Goal: Transaction & Acquisition: Purchase product/service

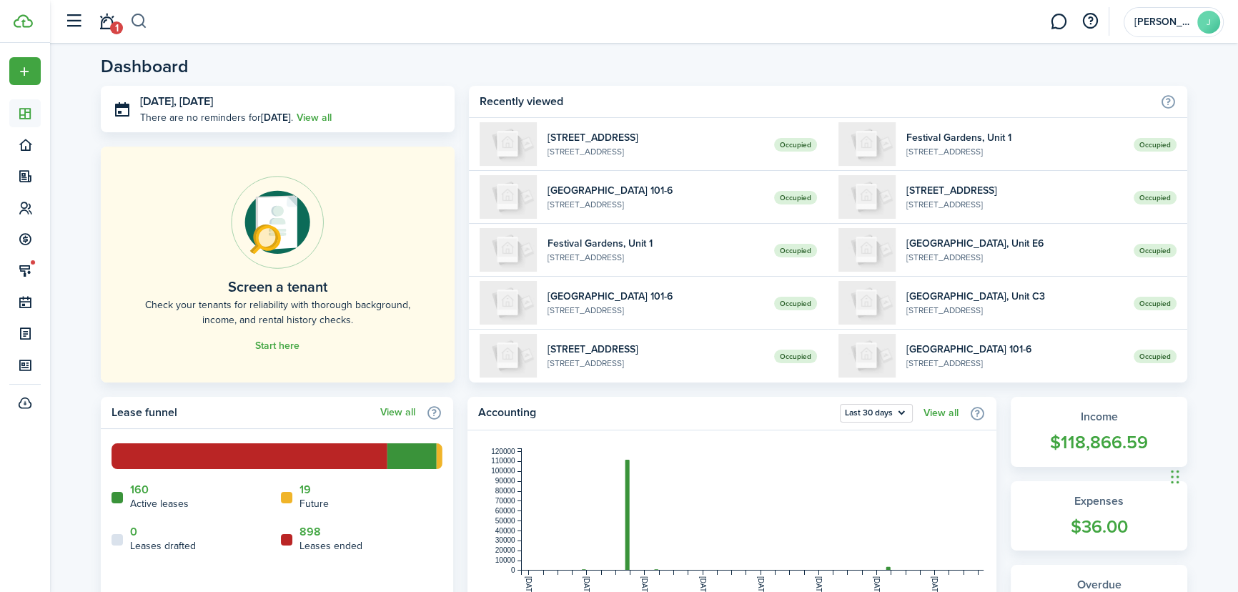
click at [142, 21] on button "button" at bounding box center [139, 21] width 18 height 24
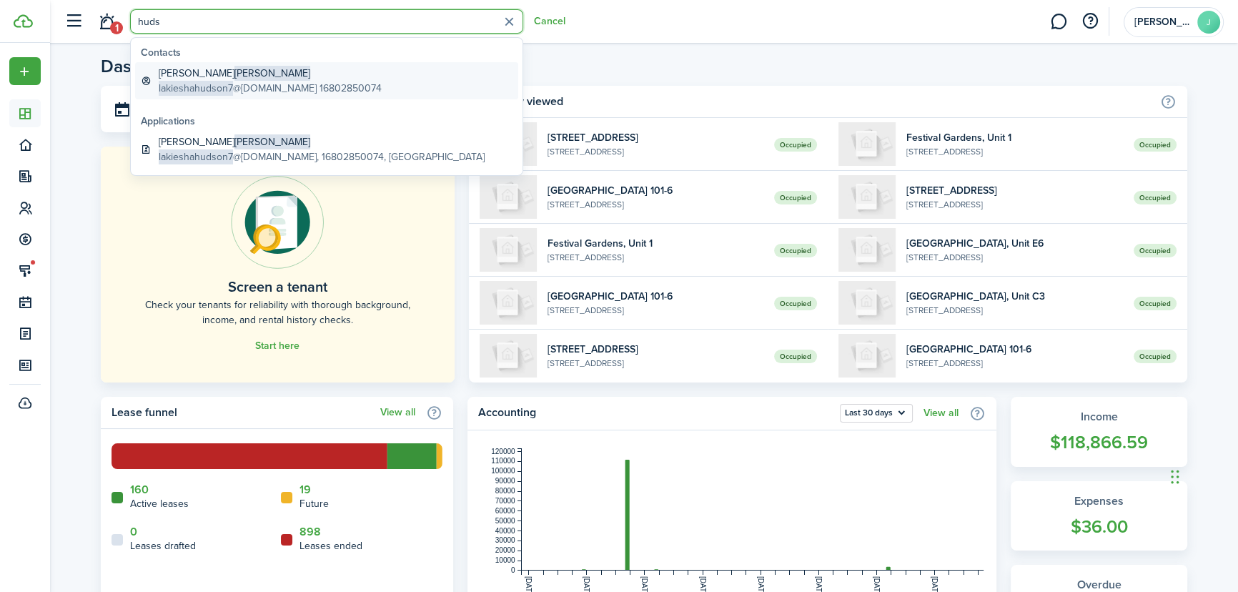
type input "huds"
click at [255, 86] on global-search-item-description "lakieshahudson7 @[DOMAIN_NAME] 16802850074" at bounding box center [270, 88] width 223 height 15
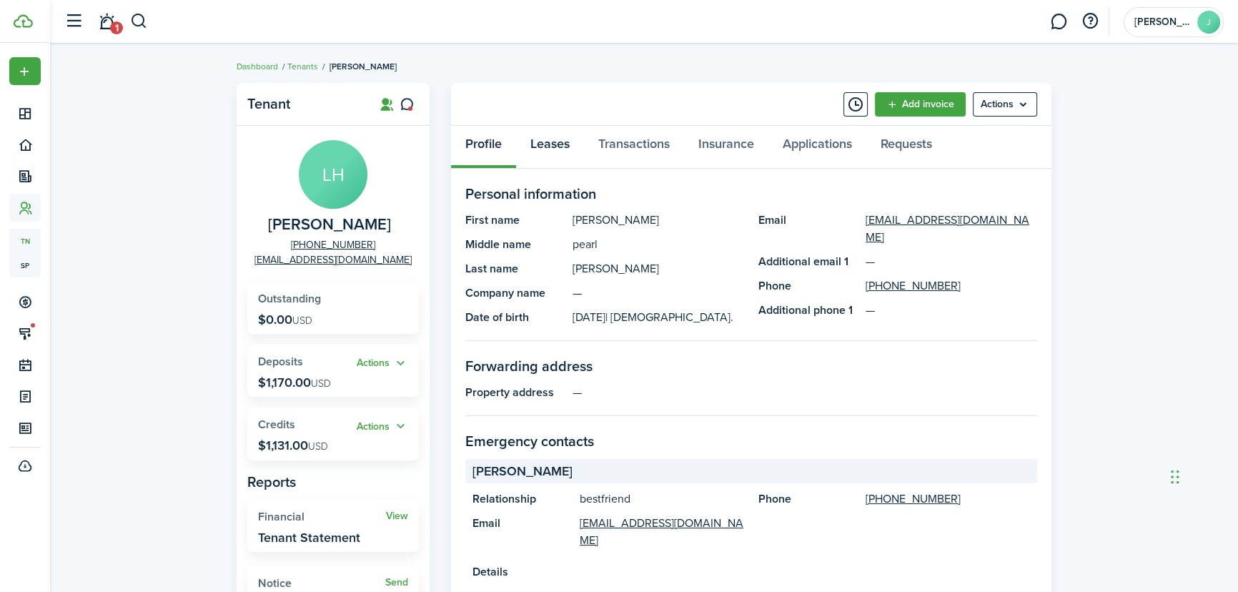
click at [560, 150] on link "Leases" at bounding box center [550, 147] width 68 height 43
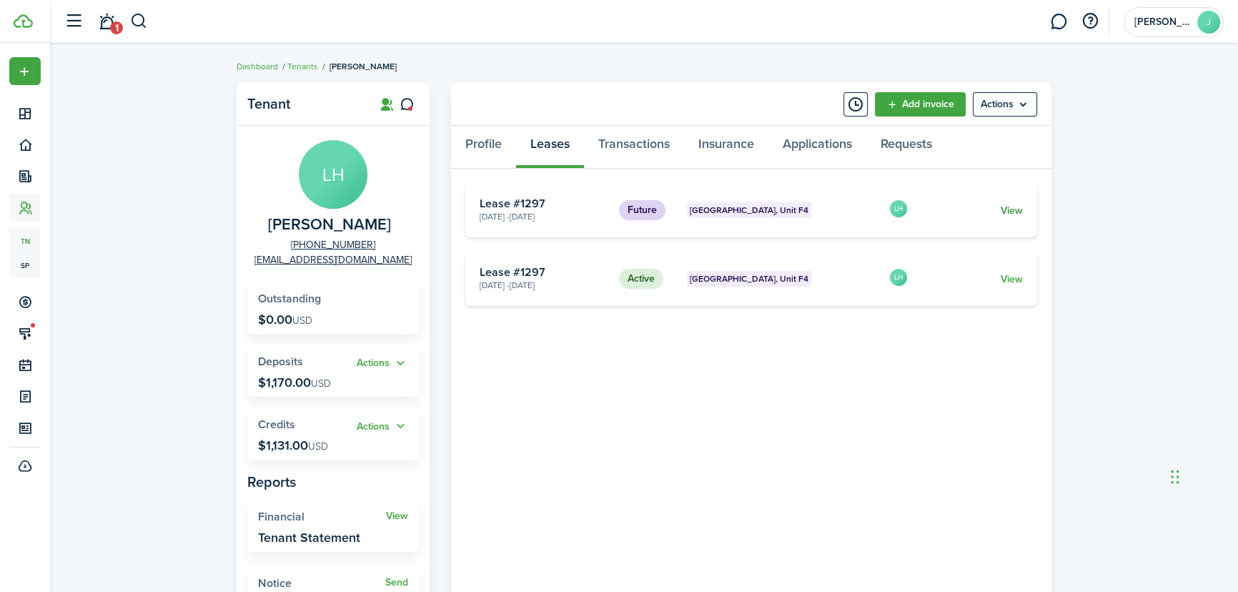
click at [1000, 209] on link "View" at bounding box center [1011, 210] width 22 height 15
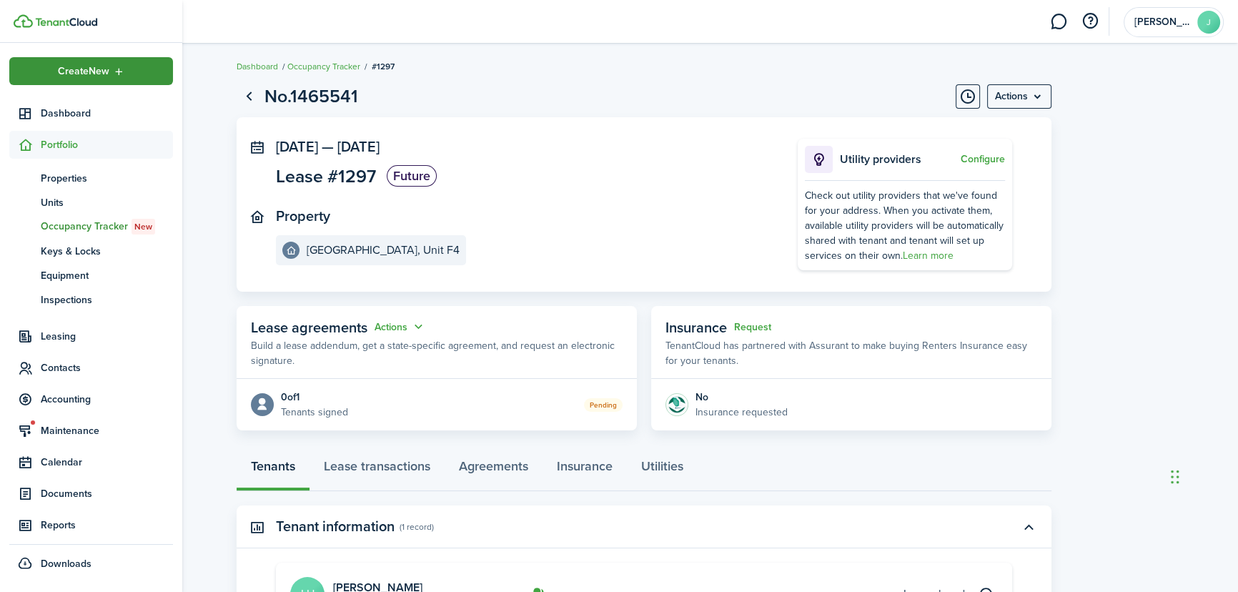
click at [53, 74] on div "Create New" at bounding box center [91, 71] width 164 height 28
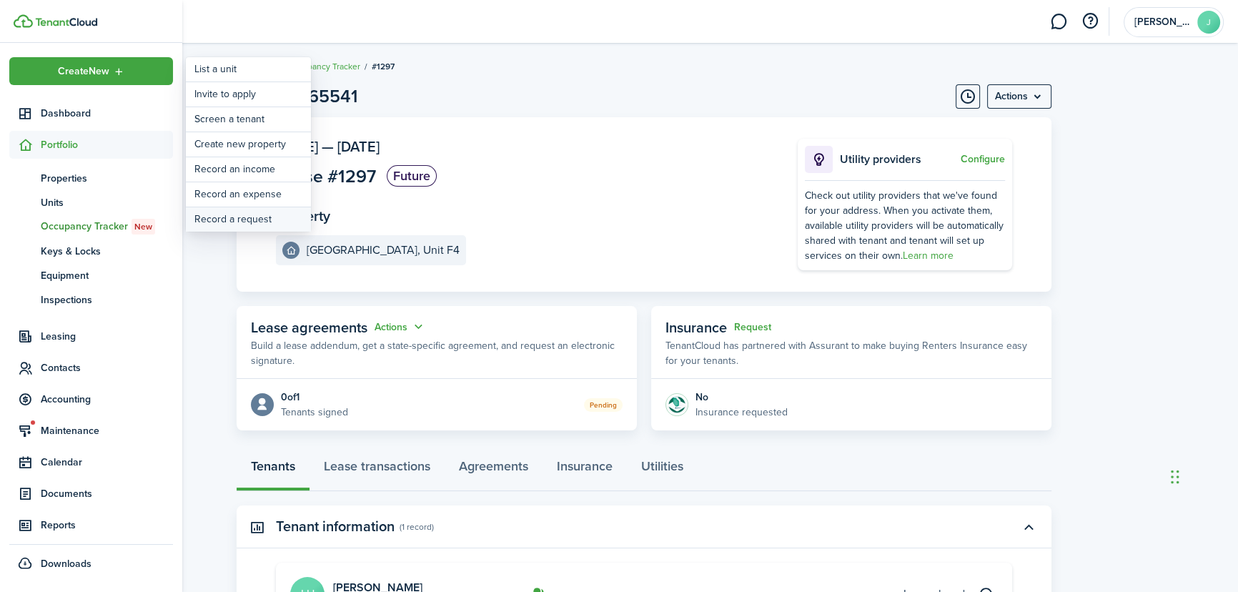
click at [248, 213] on link "Record a request" at bounding box center [248, 219] width 125 height 24
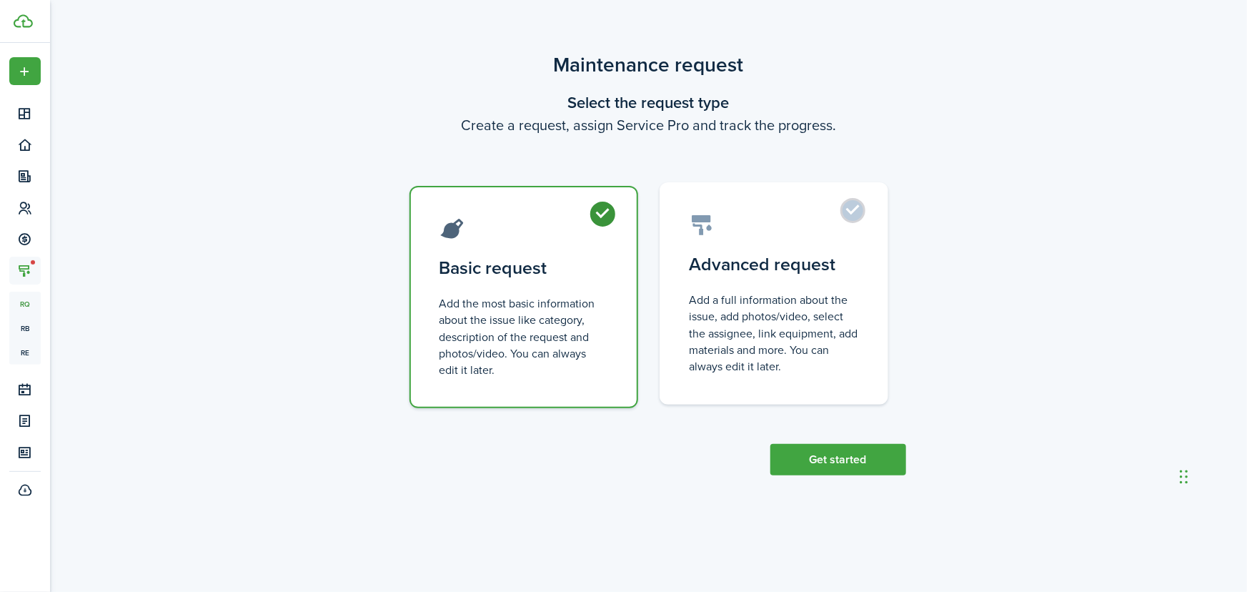
click at [815, 249] on label "Advanced request Add a full information about the issue, add photos/video, sele…" at bounding box center [774, 293] width 229 height 222
radio input "false"
radio input "true"
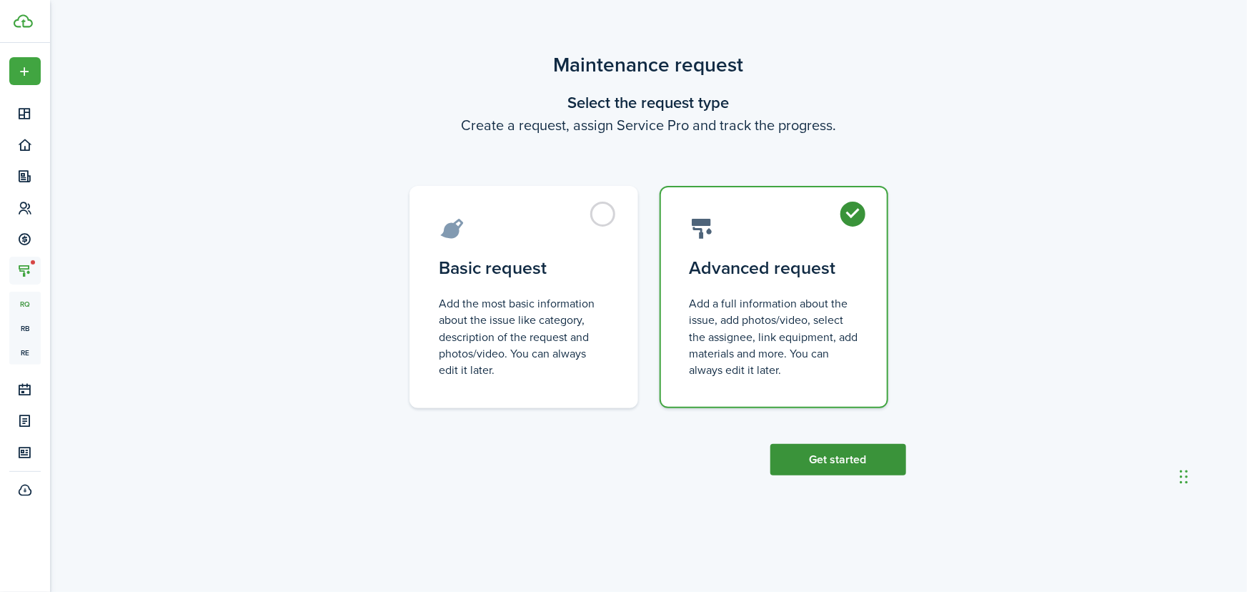
click at [814, 451] on button "Get started" at bounding box center [838, 459] width 136 height 31
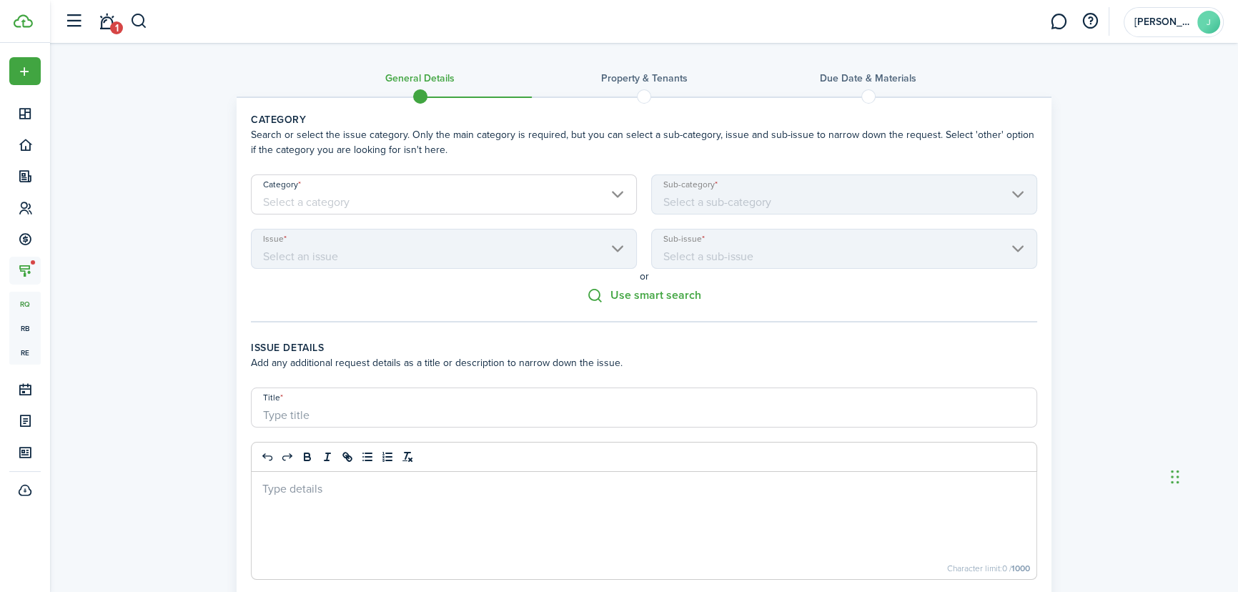
click at [627, 196] on input "Category" at bounding box center [444, 194] width 386 height 40
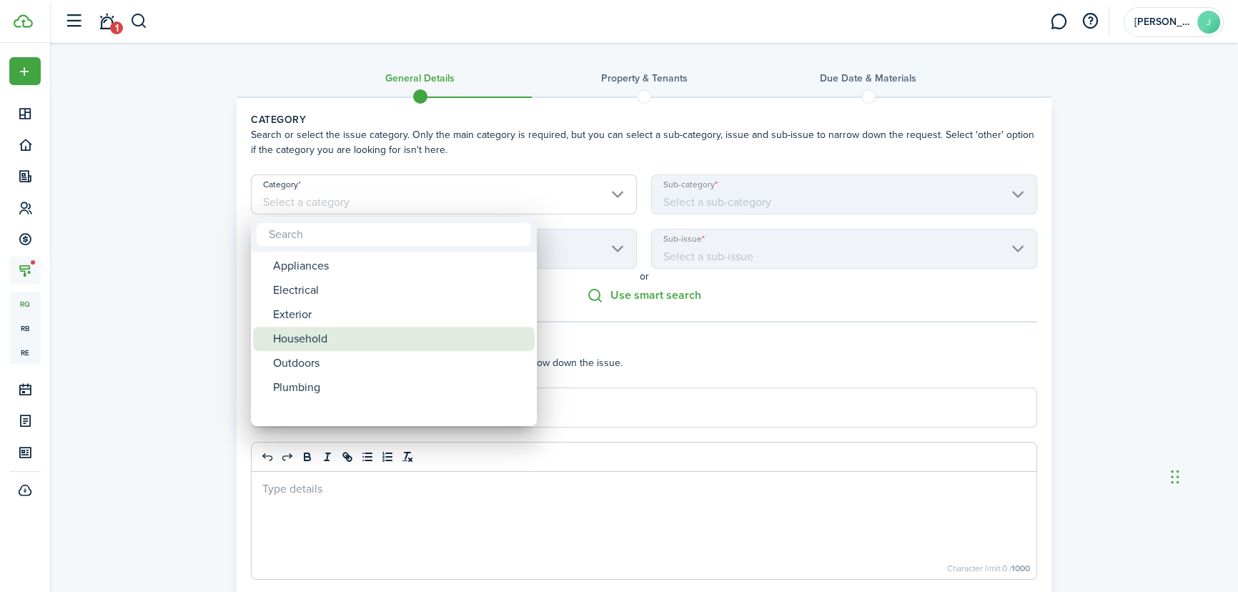
click at [373, 343] on div "Household" at bounding box center [399, 339] width 253 height 24
type input "Household"
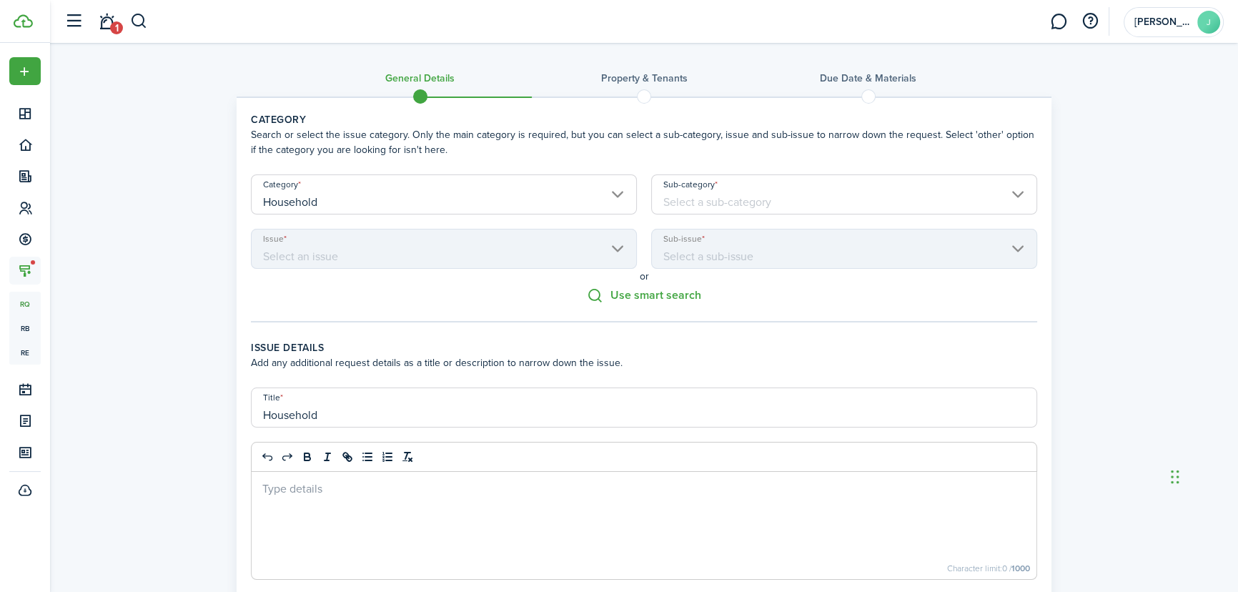
click at [792, 203] on input "Sub-category" at bounding box center [844, 194] width 386 height 40
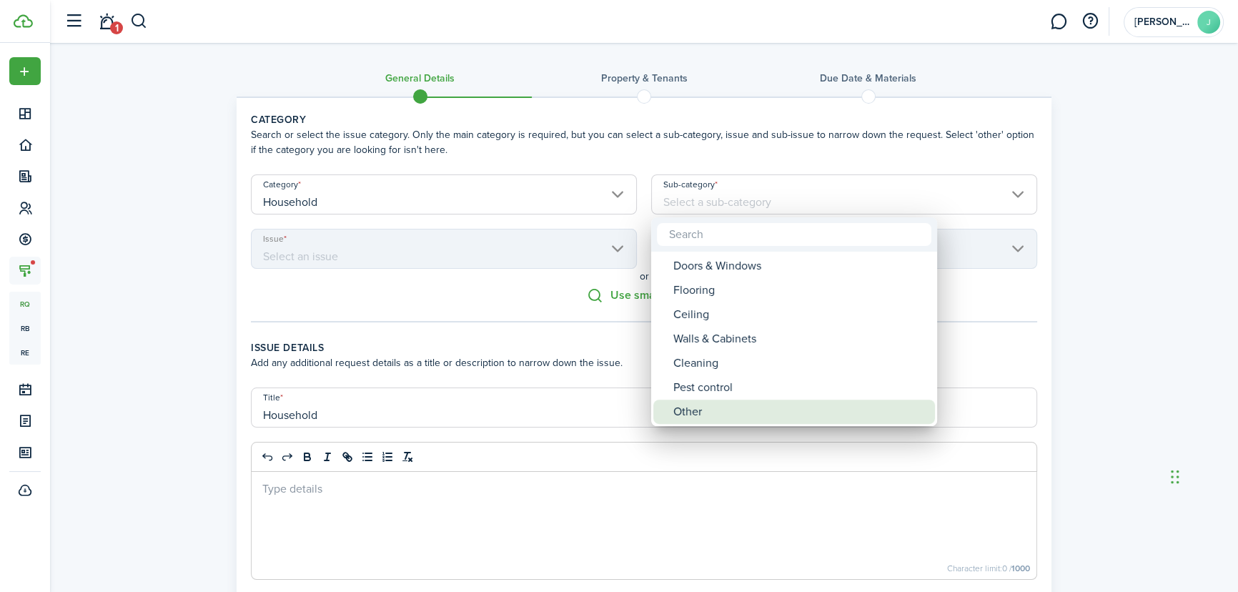
drag, startPoint x: 678, startPoint y: 407, endPoint x: 625, endPoint y: 437, distance: 60.8
click at [678, 407] on div "Other" at bounding box center [799, 411] width 253 height 24
type input "Household / Other"
type input "Other"
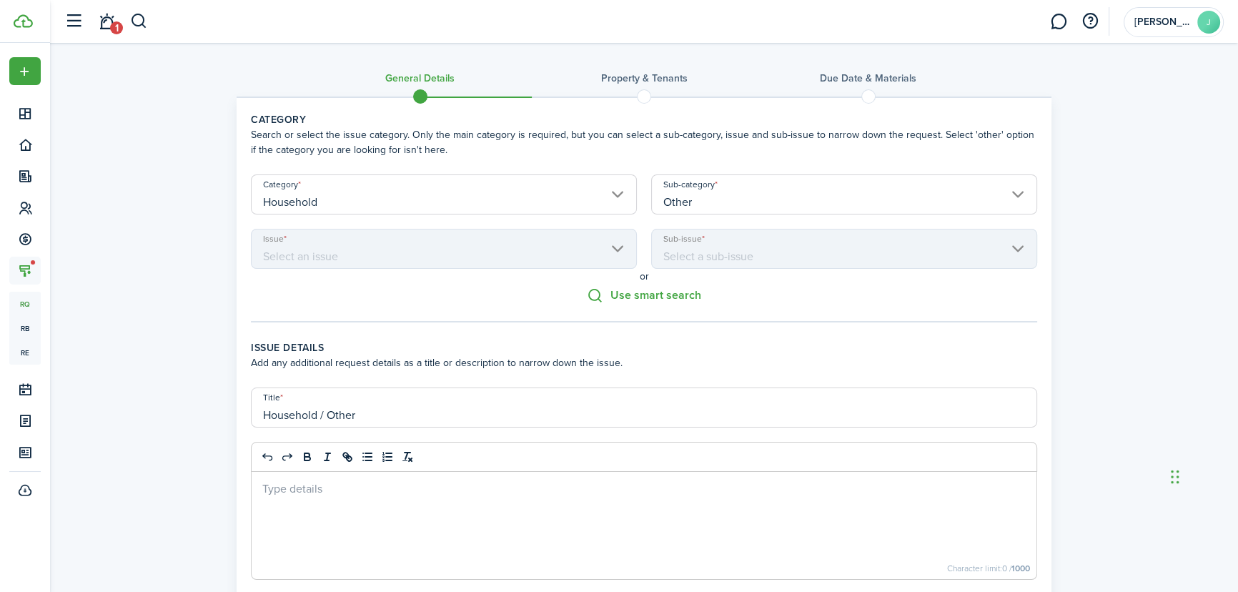
click at [361, 521] on div at bounding box center [644, 525] width 785 height 107
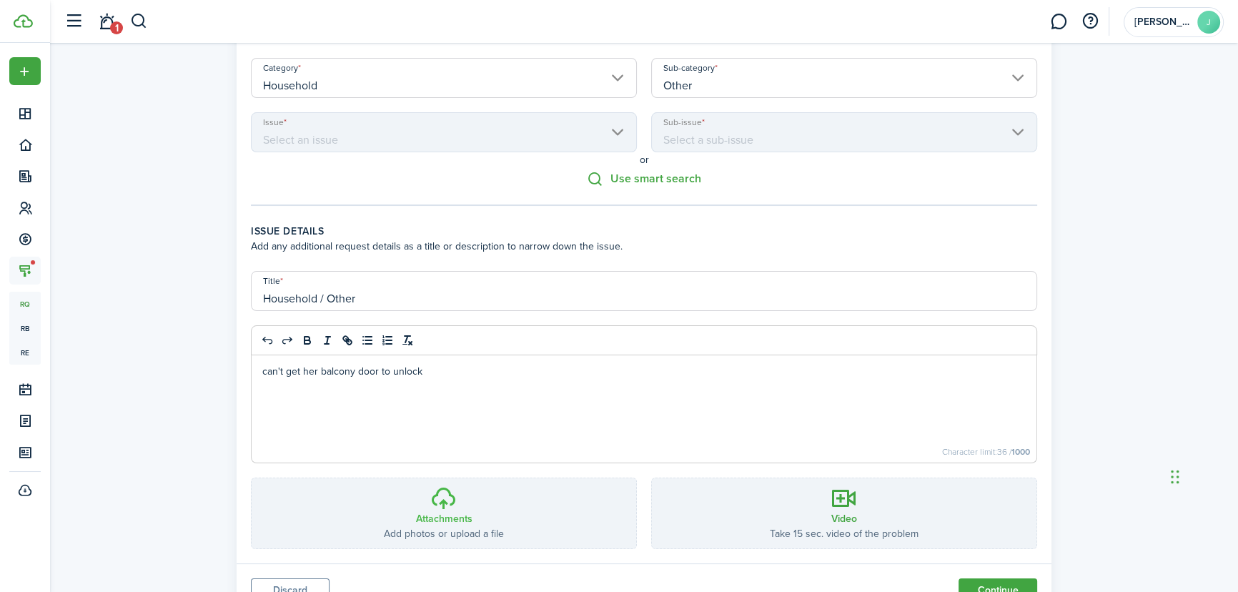
scroll to position [179, 0]
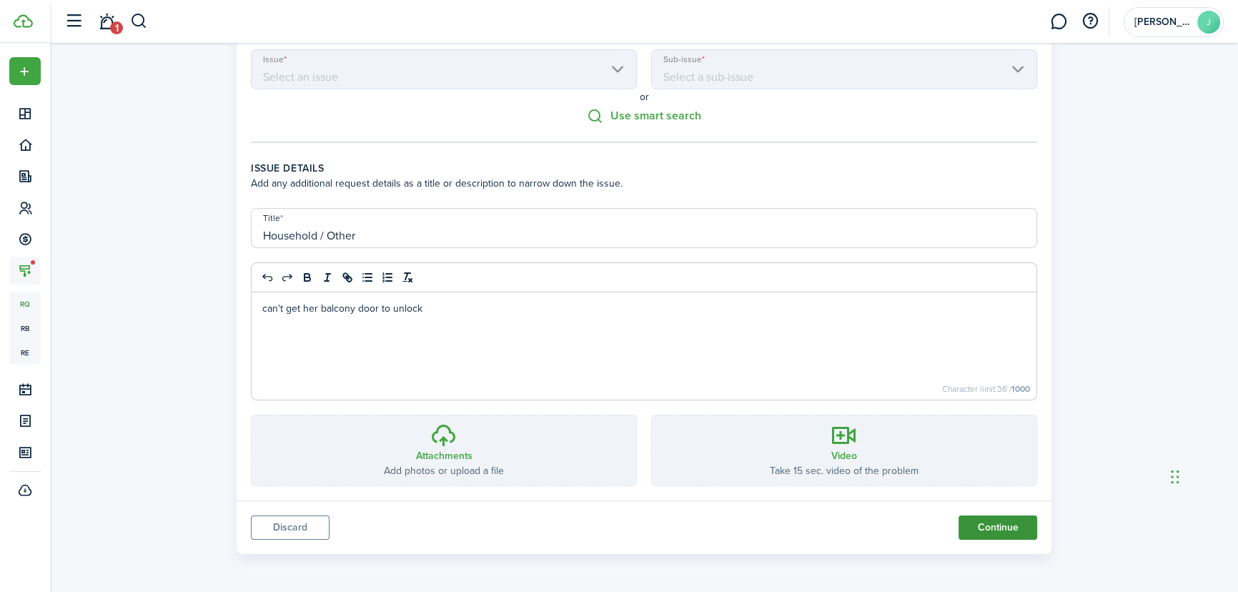
click at [1002, 520] on button "Continue" at bounding box center [997, 527] width 79 height 24
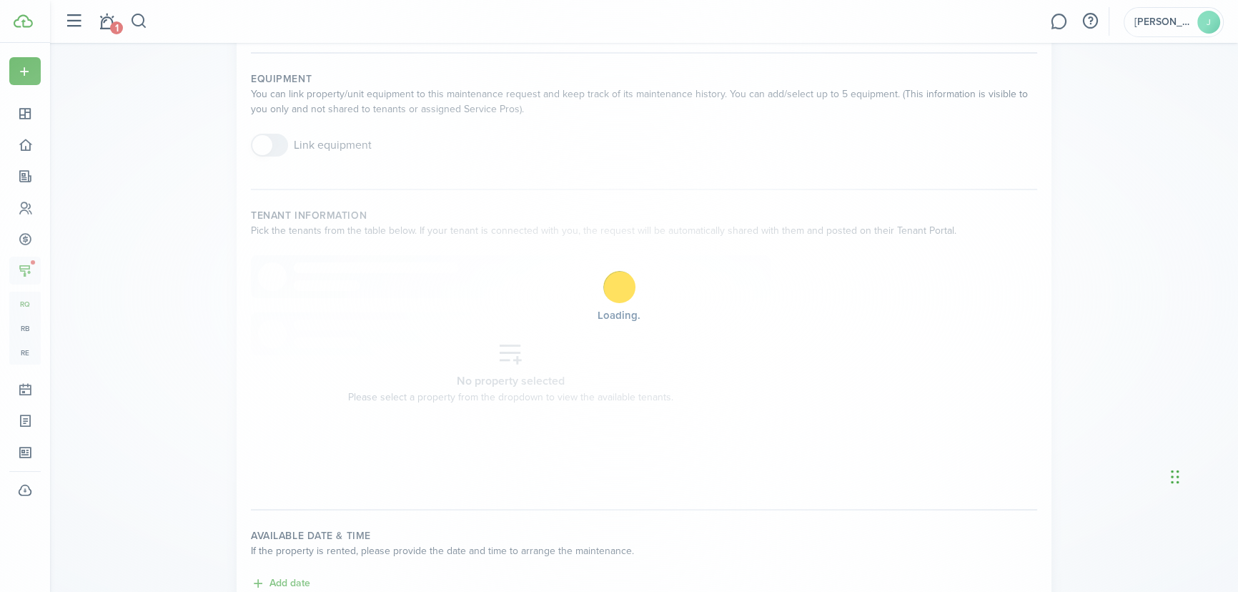
scroll to position [0, 0]
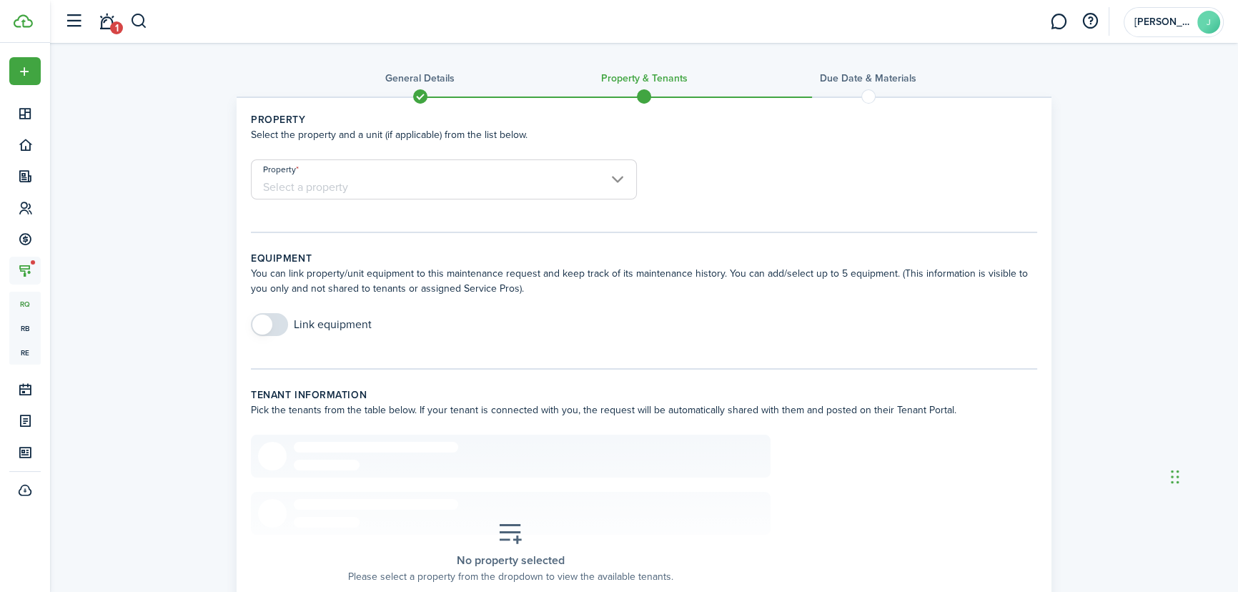
click at [597, 179] on input "Property" at bounding box center [444, 179] width 386 height 40
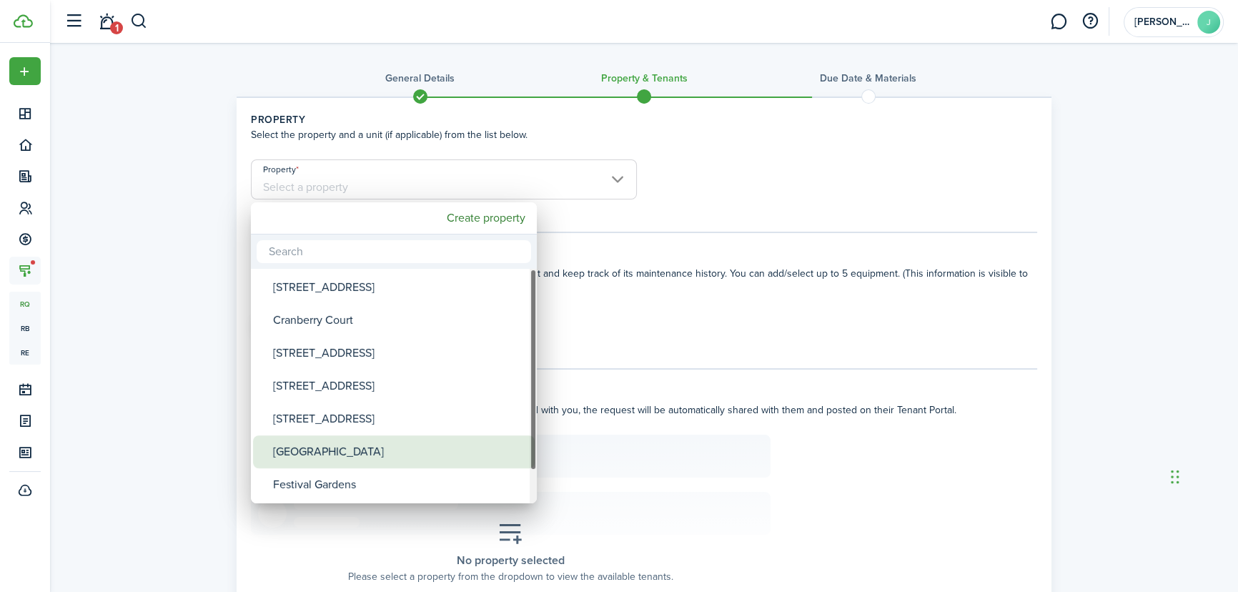
click at [333, 447] on div "[GEOGRAPHIC_DATA]" at bounding box center [399, 451] width 253 height 33
type input "[GEOGRAPHIC_DATA]"
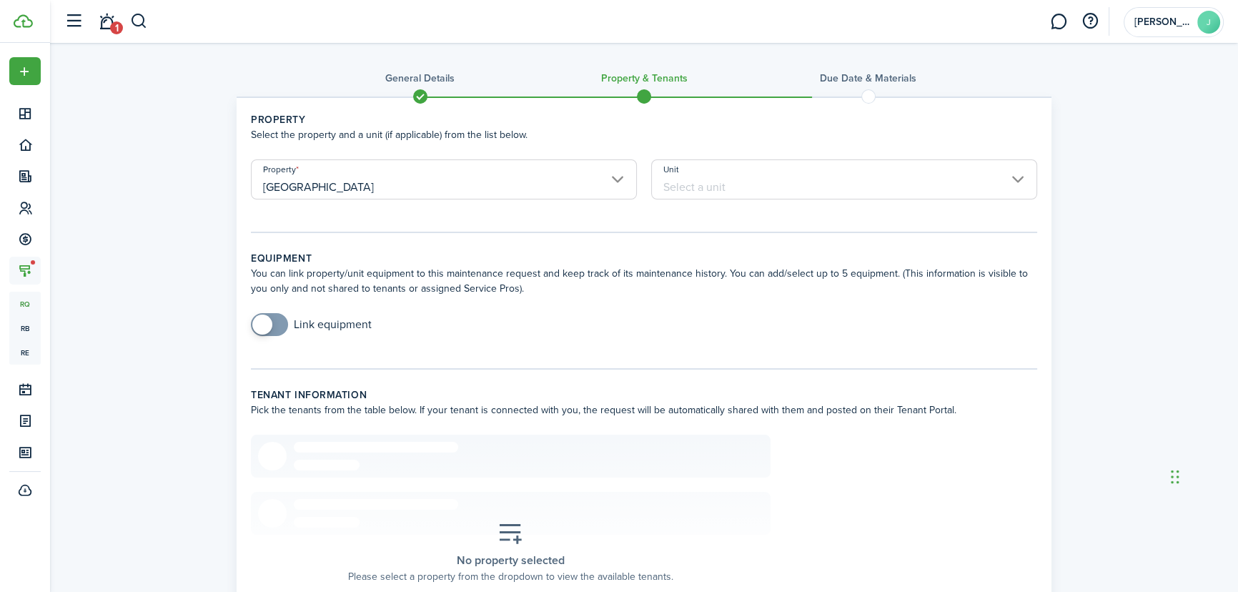
click at [858, 180] on input "Unit" at bounding box center [844, 179] width 386 height 40
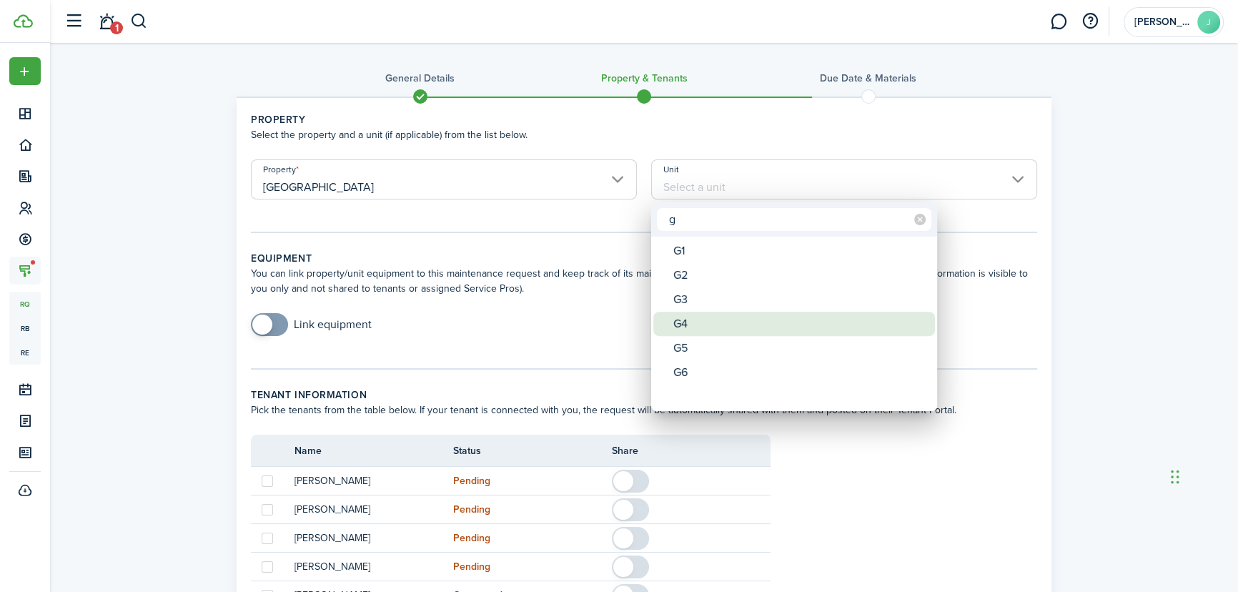
type input "g"
click at [708, 317] on div "G4" at bounding box center [799, 324] width 253 height 24
type input "G4"
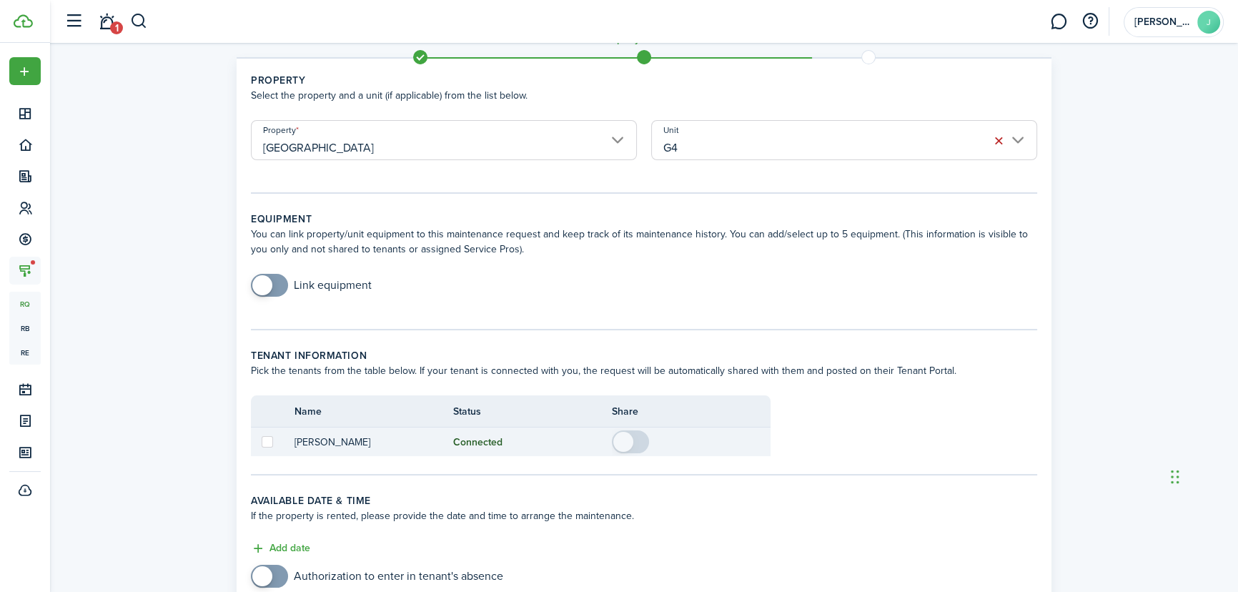
scroll to position [156, 0]
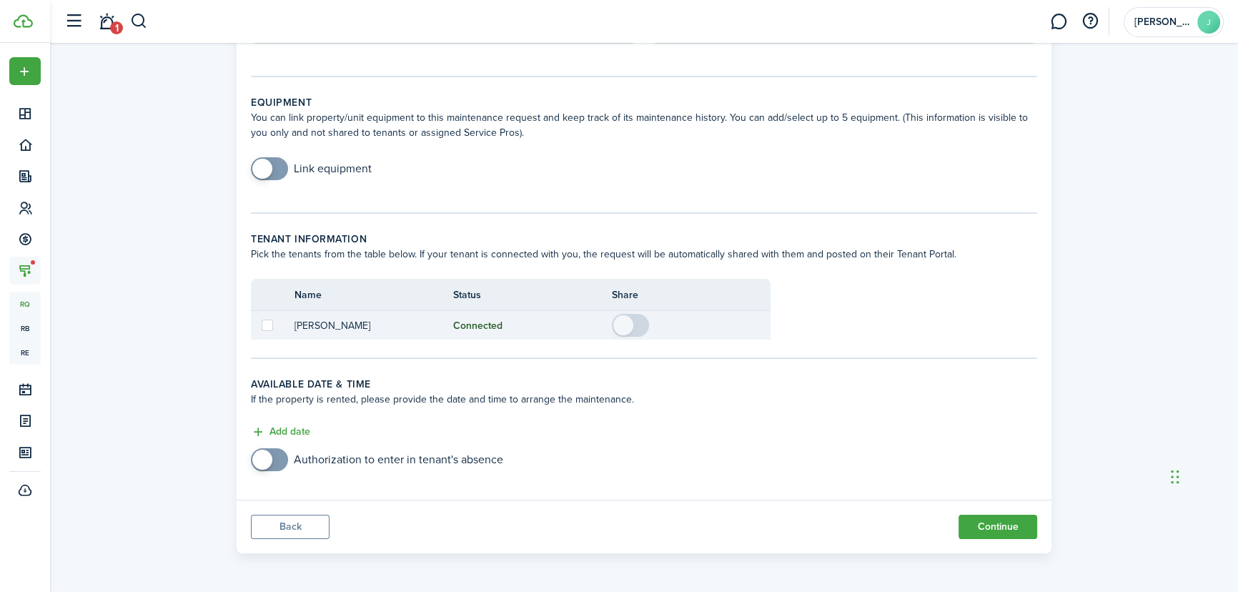
click at [266, 322] on label at bounding box center [267, 324] width 11 height 11
click at [262, 325] on input "checkbox" at bounding box center [261, 325] width 1 height 1
checkbox input "true"
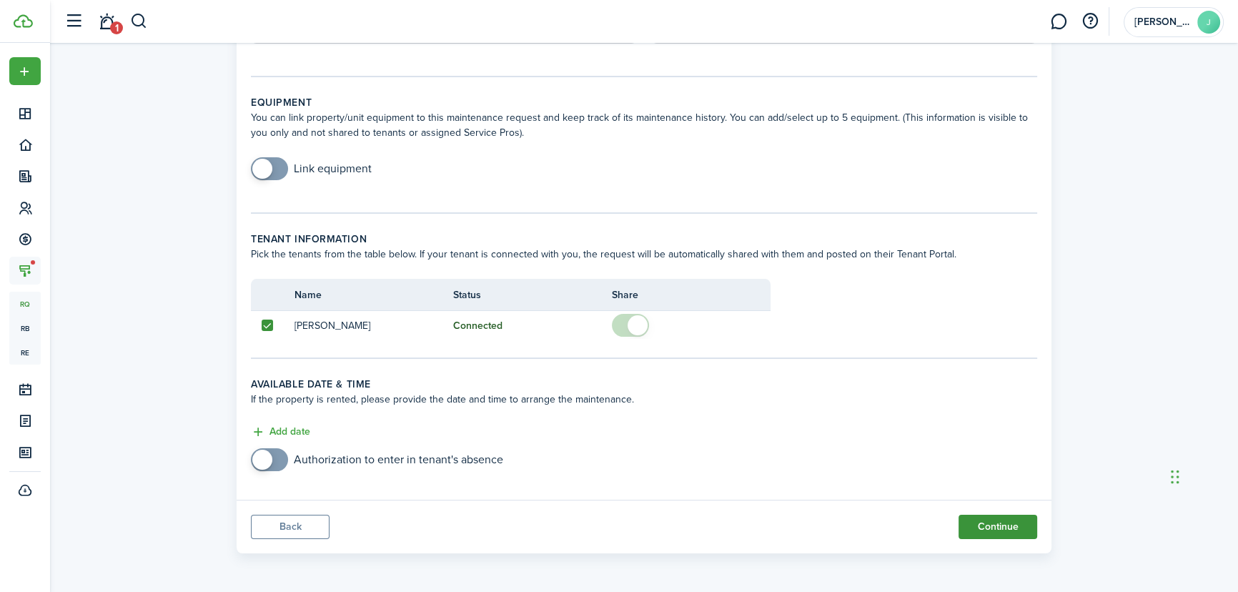
click at [1011, 533] on button "Continue" at bounding box center [997, 527] width 79 height 24
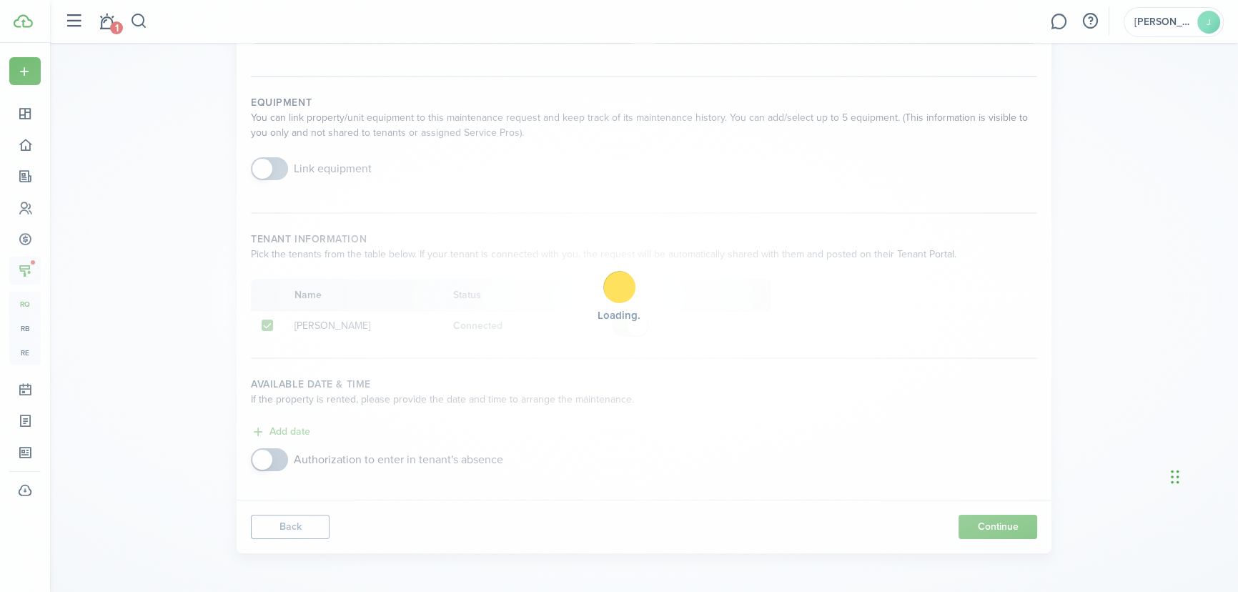
scroll to position [0, 0]
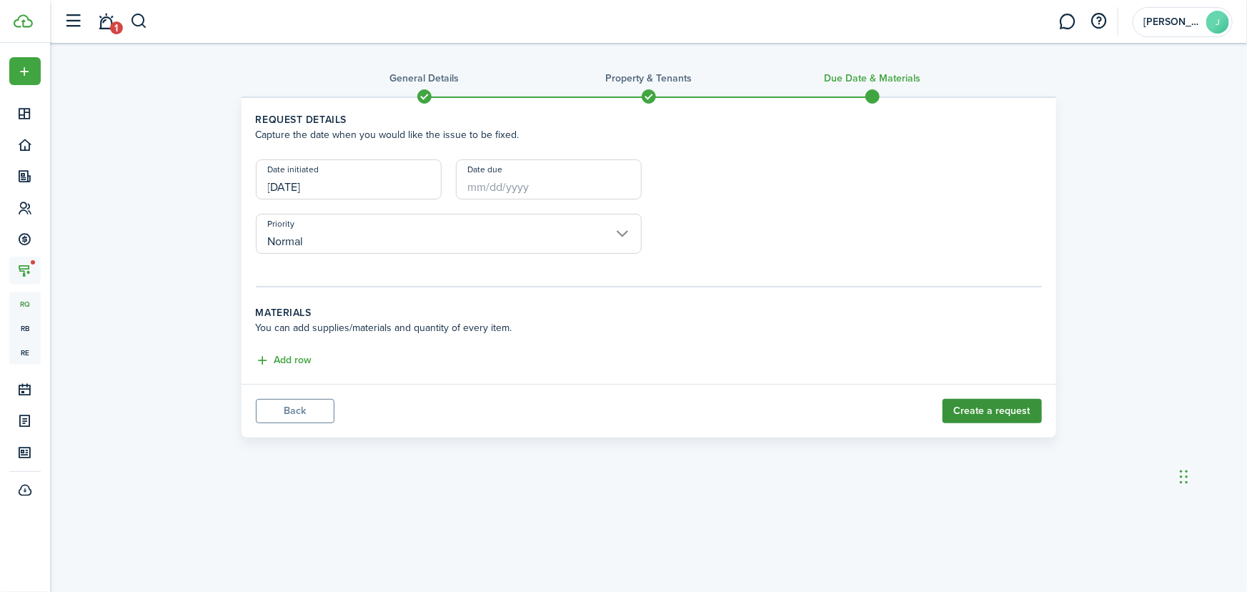
click at [965, 407] on button "Create a request" at bounding box center [992, 411] width 99 height 24
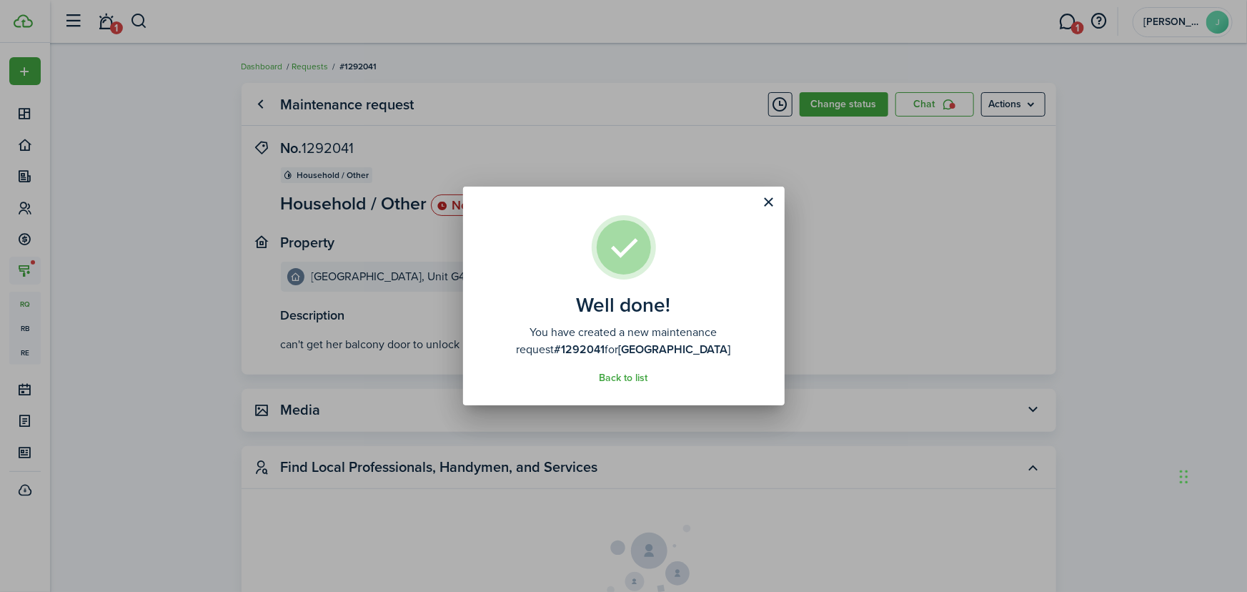
click at [1028, 99] on div "Well done! You have created a new maintenance request #1292041 for Seneca Garde…" at bounding box center [623, 296] width 1247 height 592
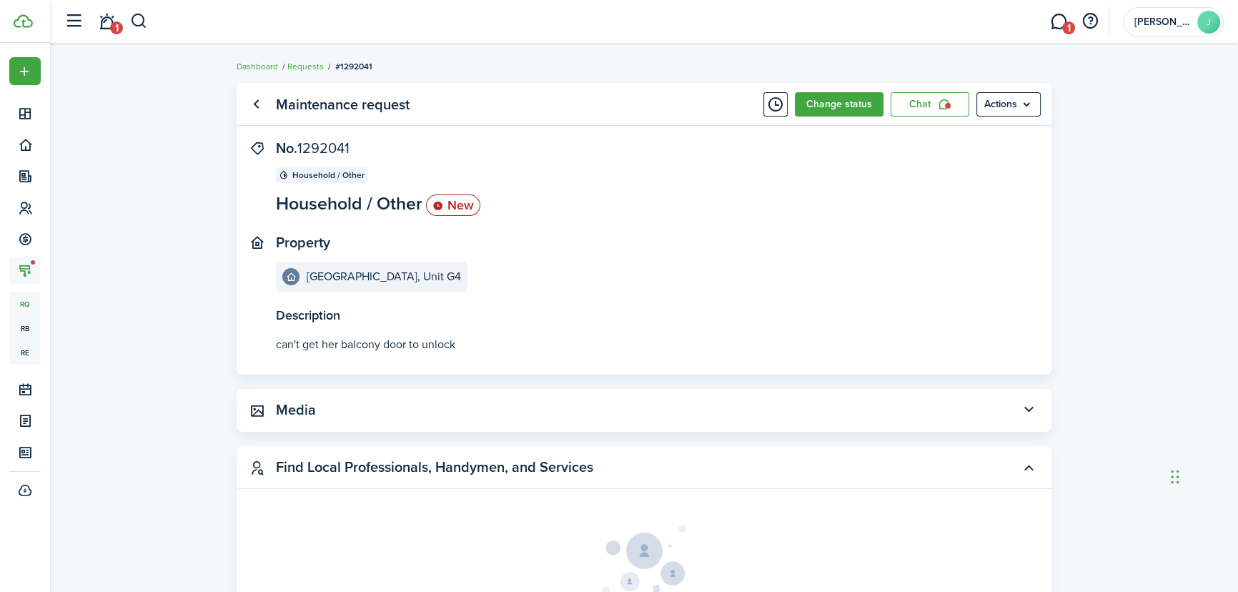
click at [1028, 99] on menu-btn "Actions" at bounding box center [1008, 104] width 64 height 24
click at [975, 175] on button "Print" at bounding box center [977, 186] width 125 height 24
click at [136, 22] on button "button" at bounding box center [139, 21] width 18 height 24
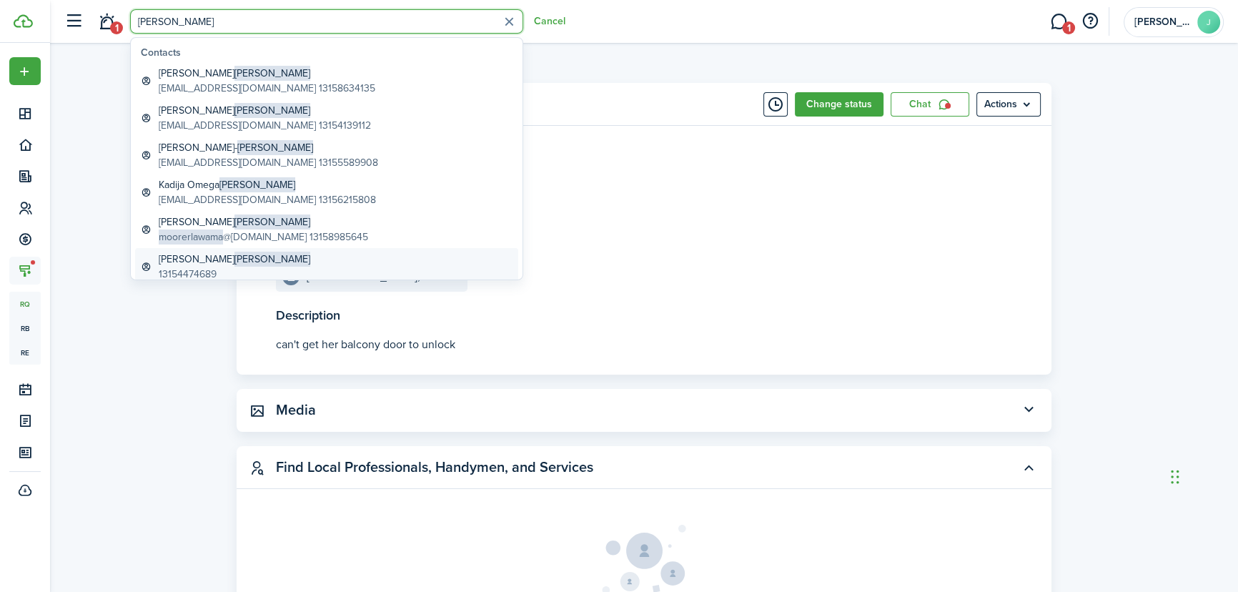
type input "[PERSON_NAME]"
click at [234, 264] on span "[PERSON_NAME]" at bounding box center [272, 259] width 76 height 15
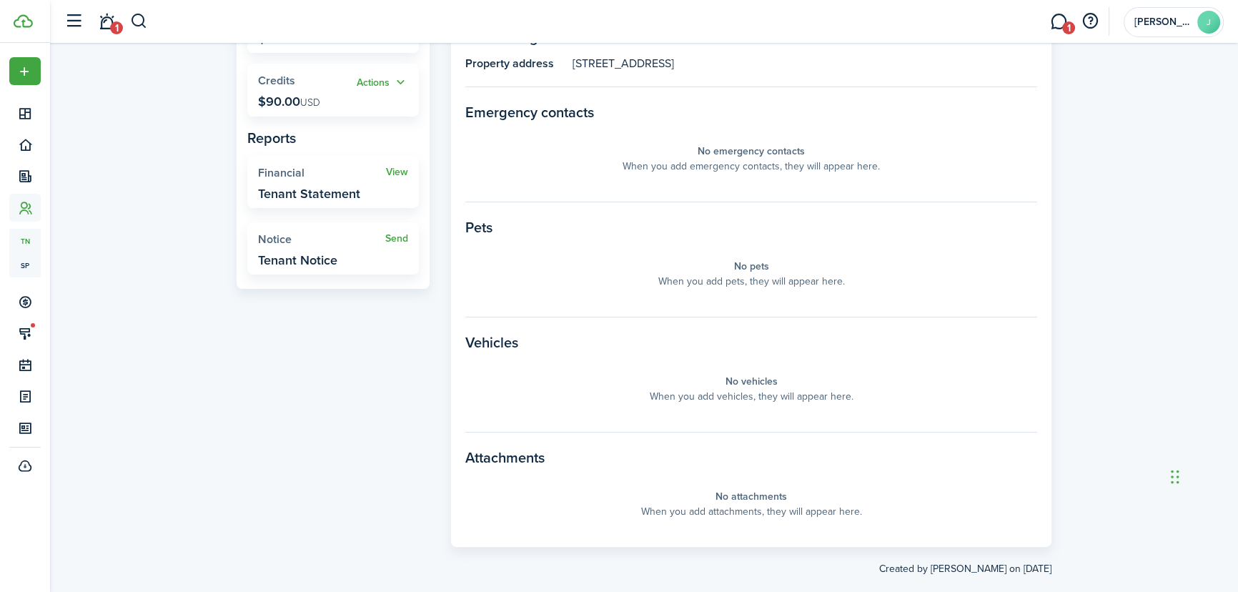
scroll to position [352, 0]
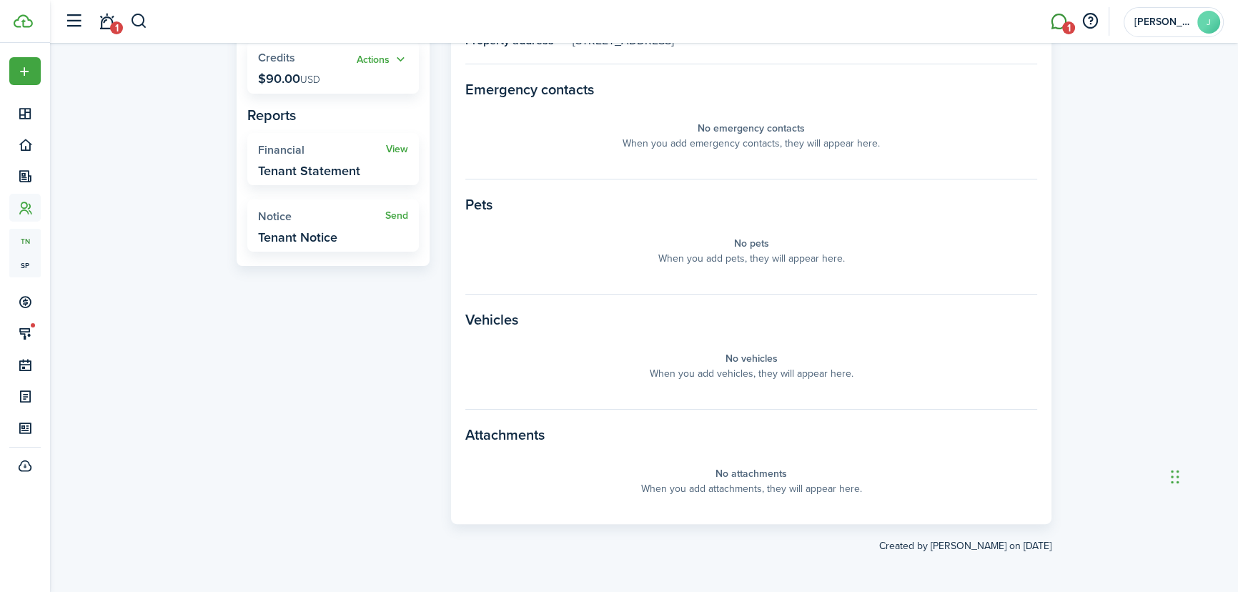
click at [1056, 11] on link "1" at bounding box center [1058, 22] width 27 height 36
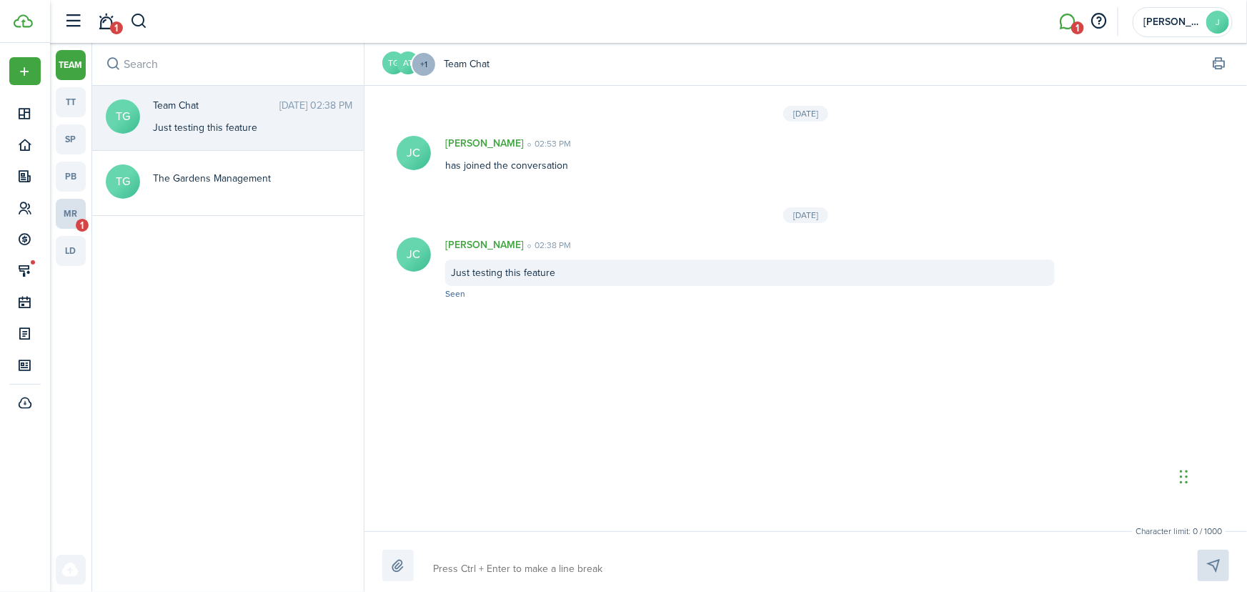
click at [72, 207] on link "mr 1" at bounding box center [71, 214] width 30 height 30
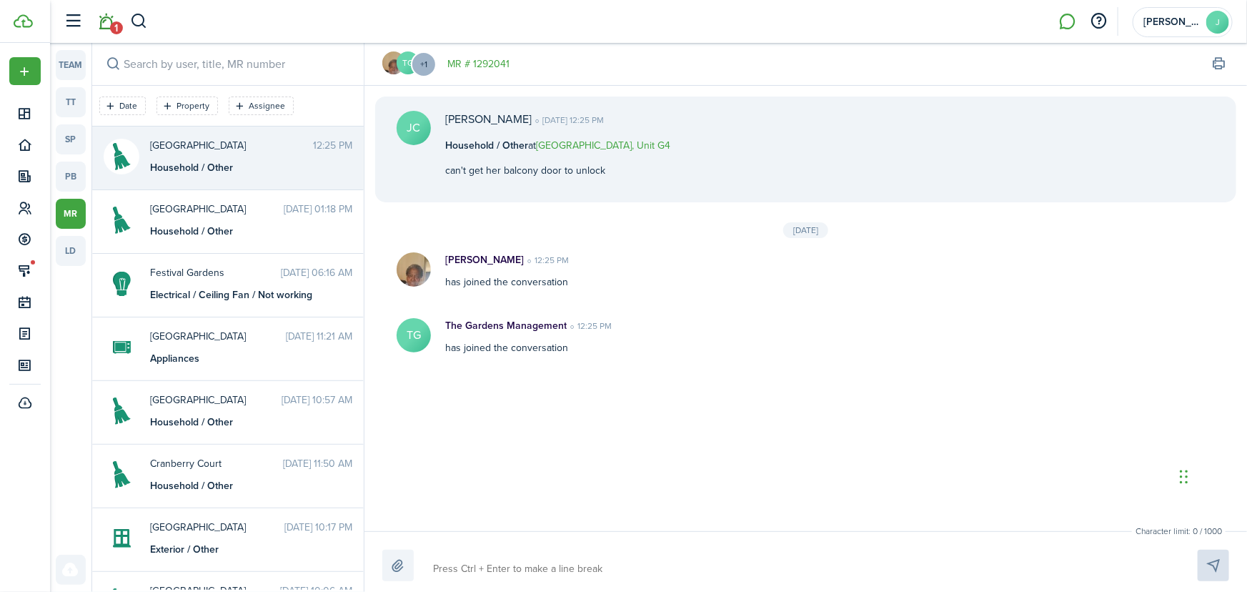
click at [116, 28] on span "1" at bounding box center [116, 27] width 13 height 13
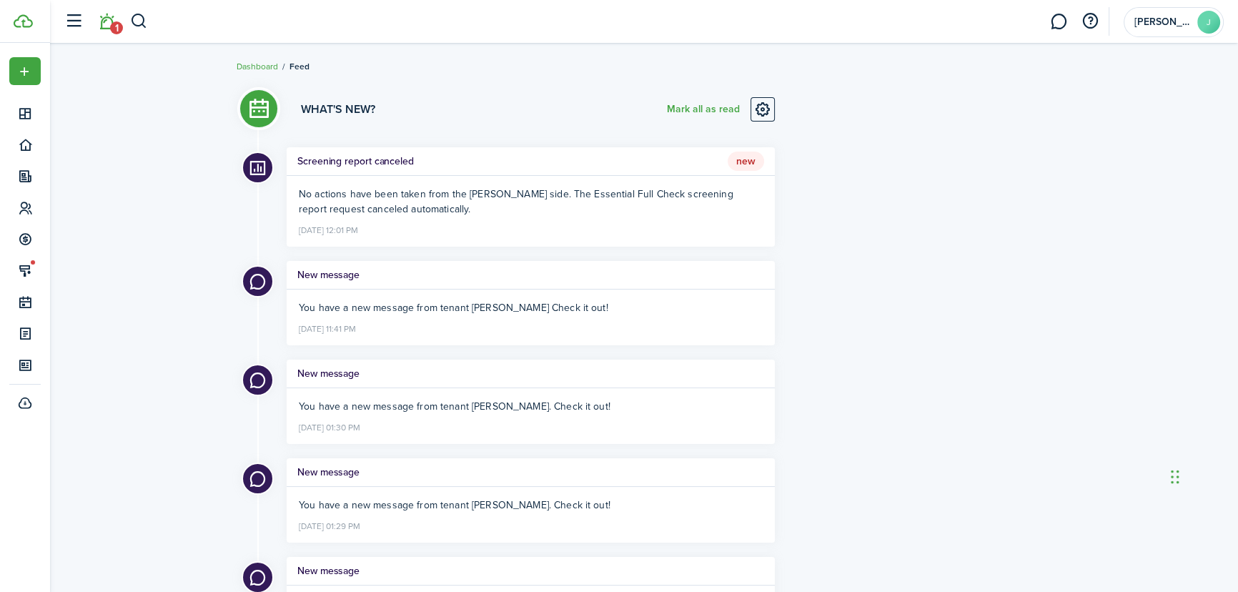
click at [328, 159] on h5 "Screening report canceled" at bounding box center [355, 161] width 116 height 15
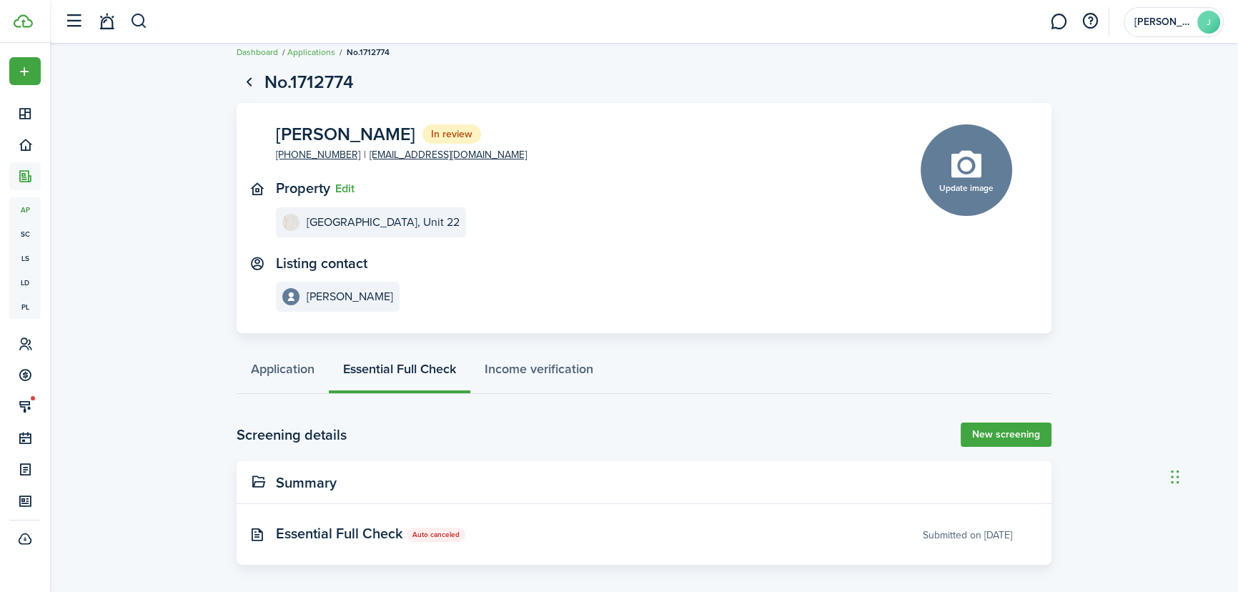
scroll to position [18, 0]
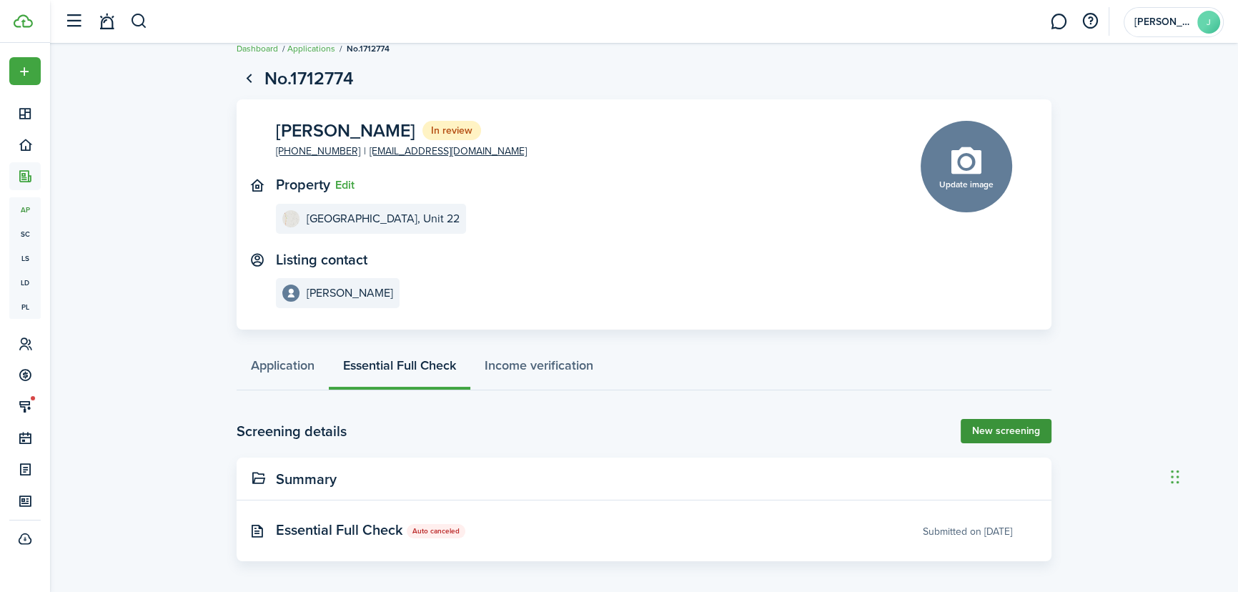
click at [998, 435] on link "New screening" at bounding box center [1005, 431] width 91 height 24
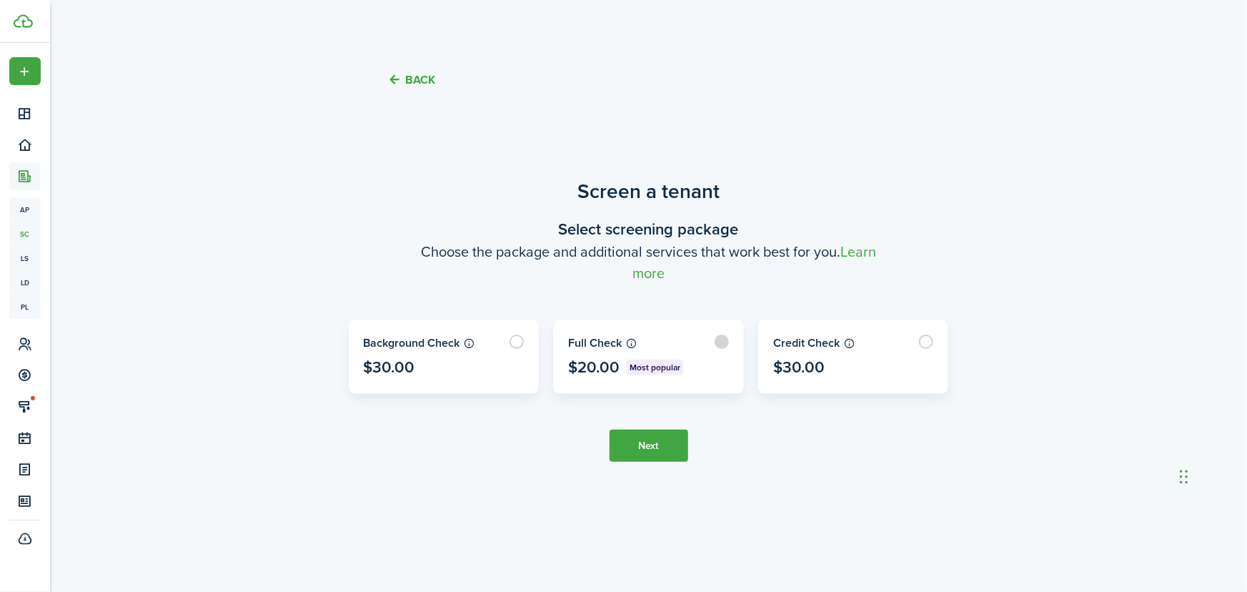
click at [665, 349] on label at bounding box center [648, 356] width 189 height 73
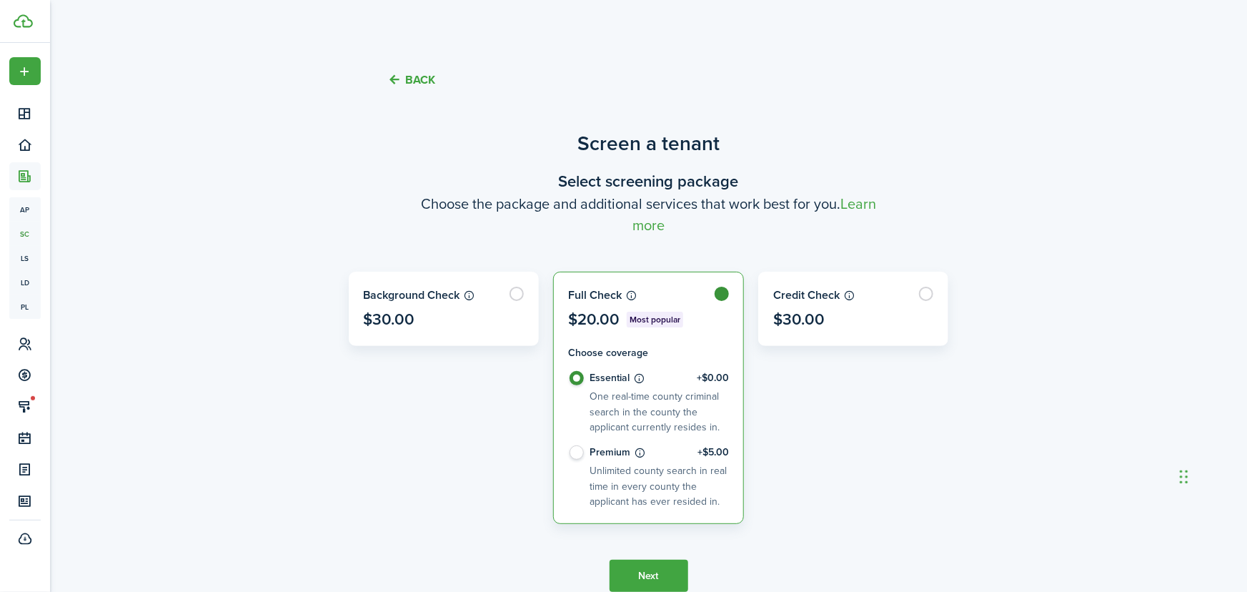
radio input "true"
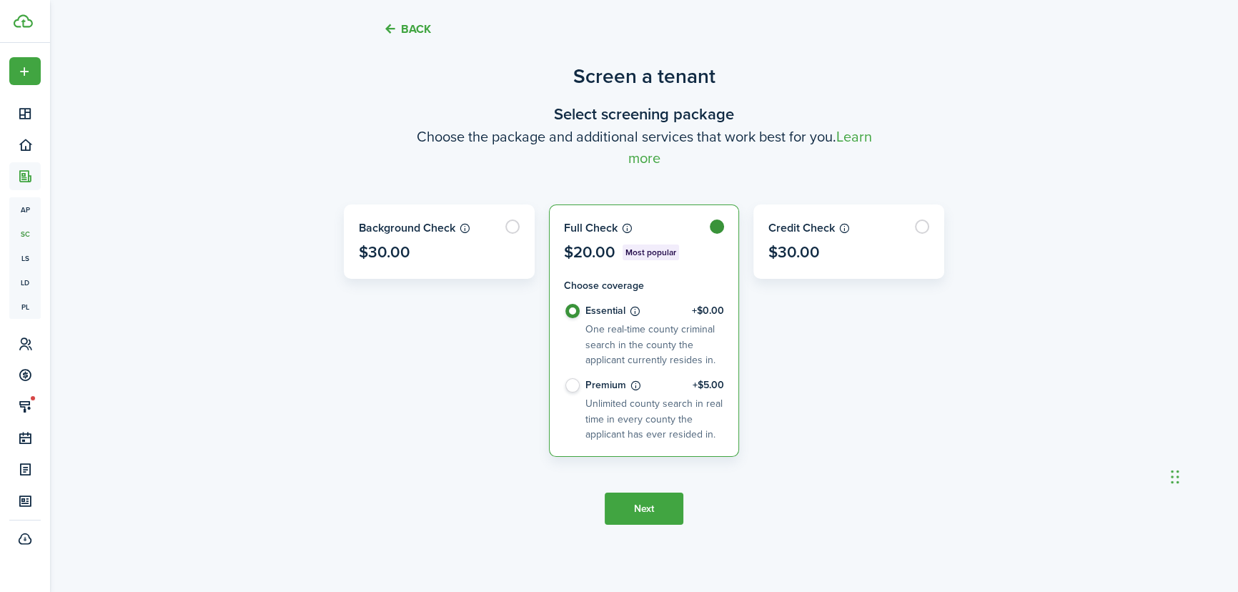
click at [645, 507] on button "Next" at bounding box center [644, 508] width 79 height 32
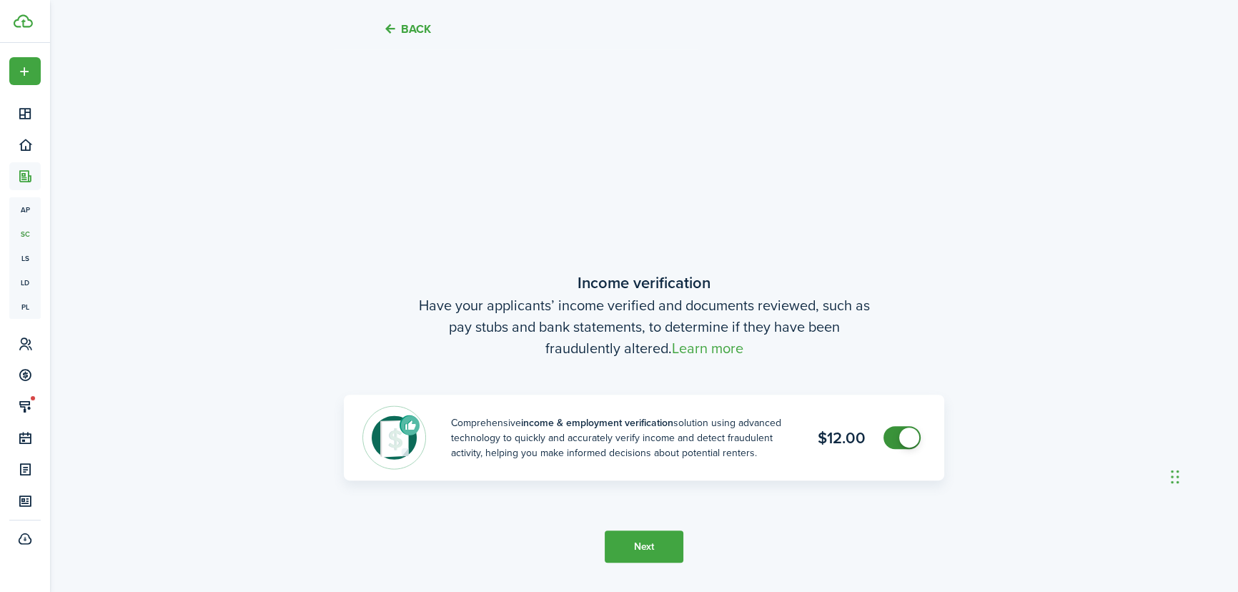
scroll to position [564, 0]
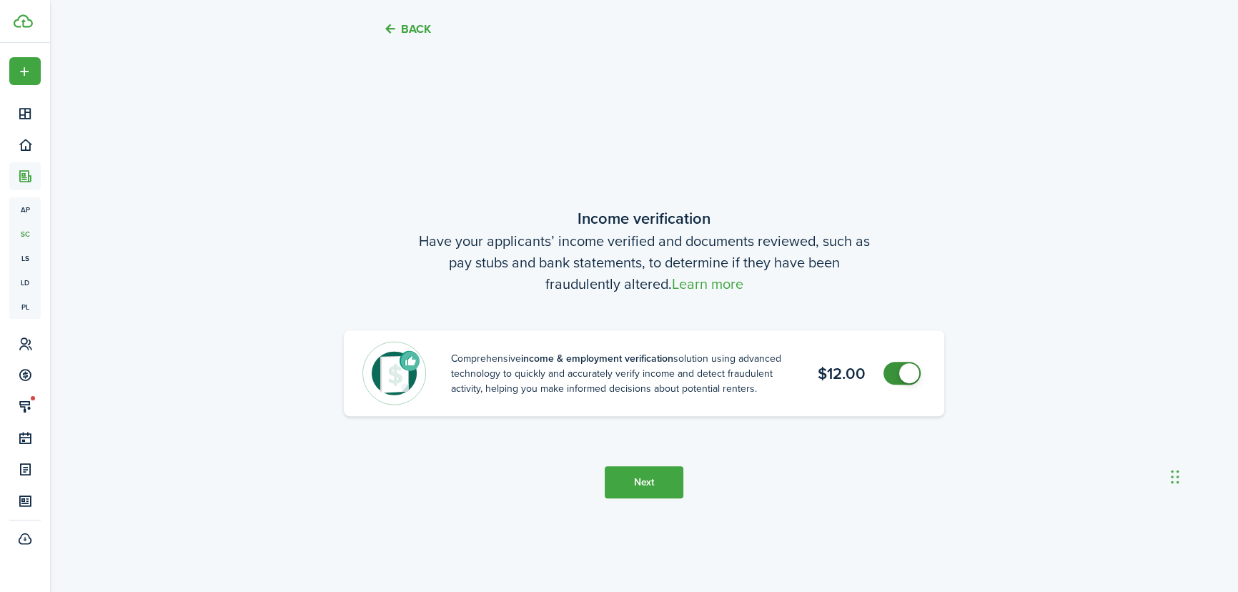
checkbox input "false"
click at [895, 374] on span at bounding box center [902, 373] width 14 height 23
click at [629, 481] on button "Next" at bounding box center [644, 482] width 79 height 32
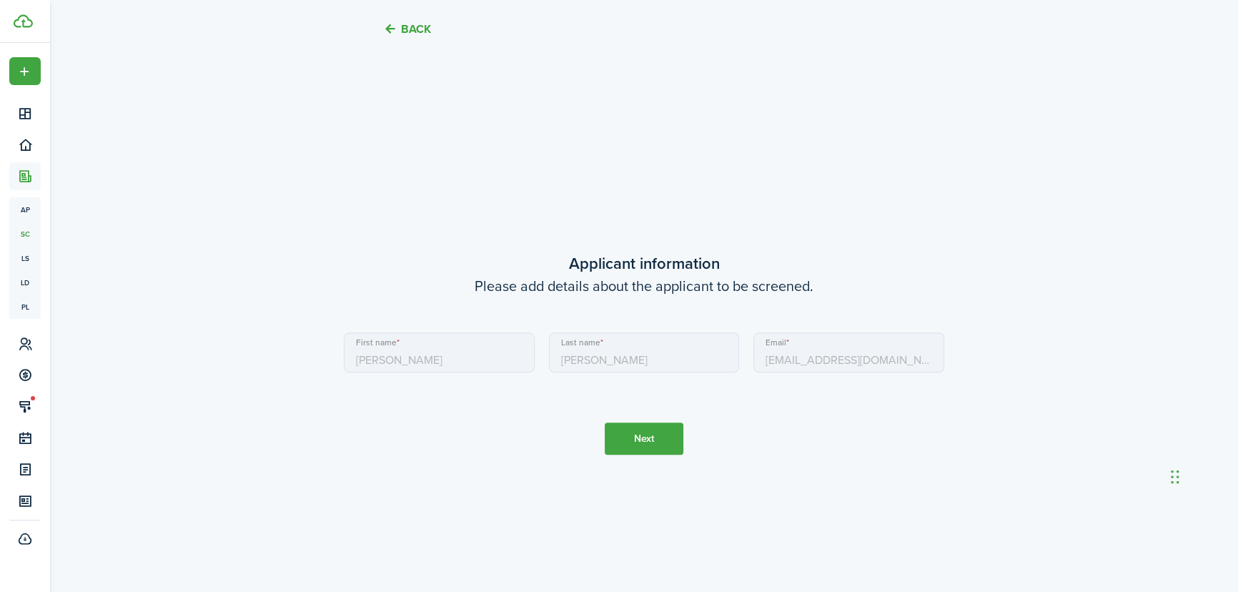
scroll to position [1156, 0]
click at [671, 429] on button "Next" at bounding box center [644, 438] width 79 height 32
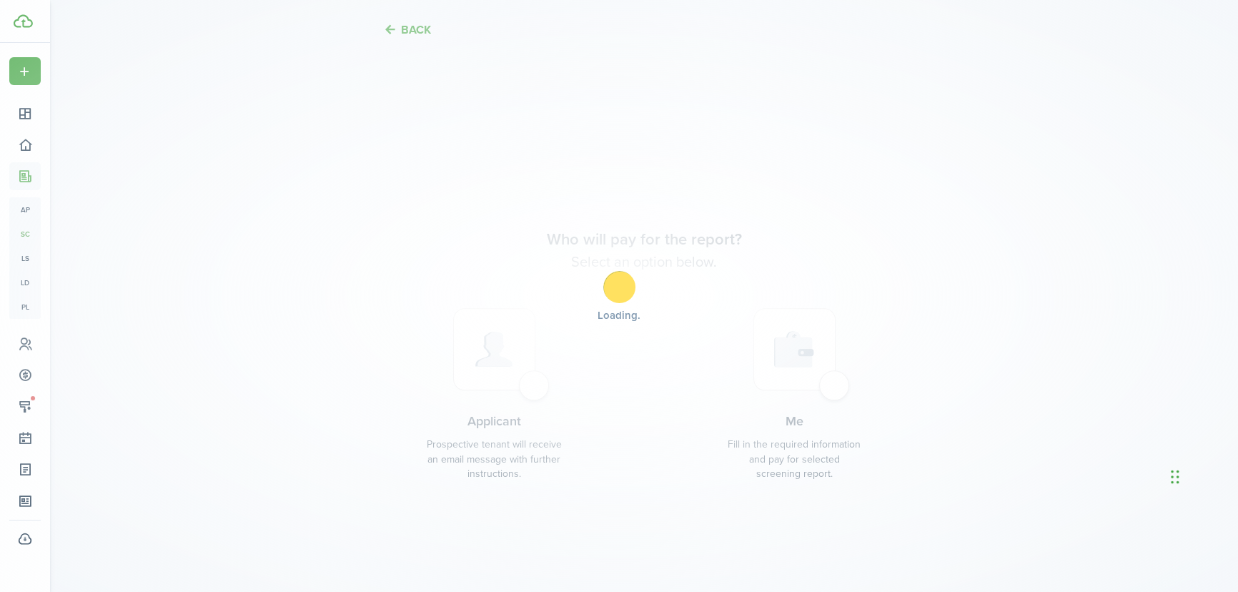
scroll to position [1747, 0]
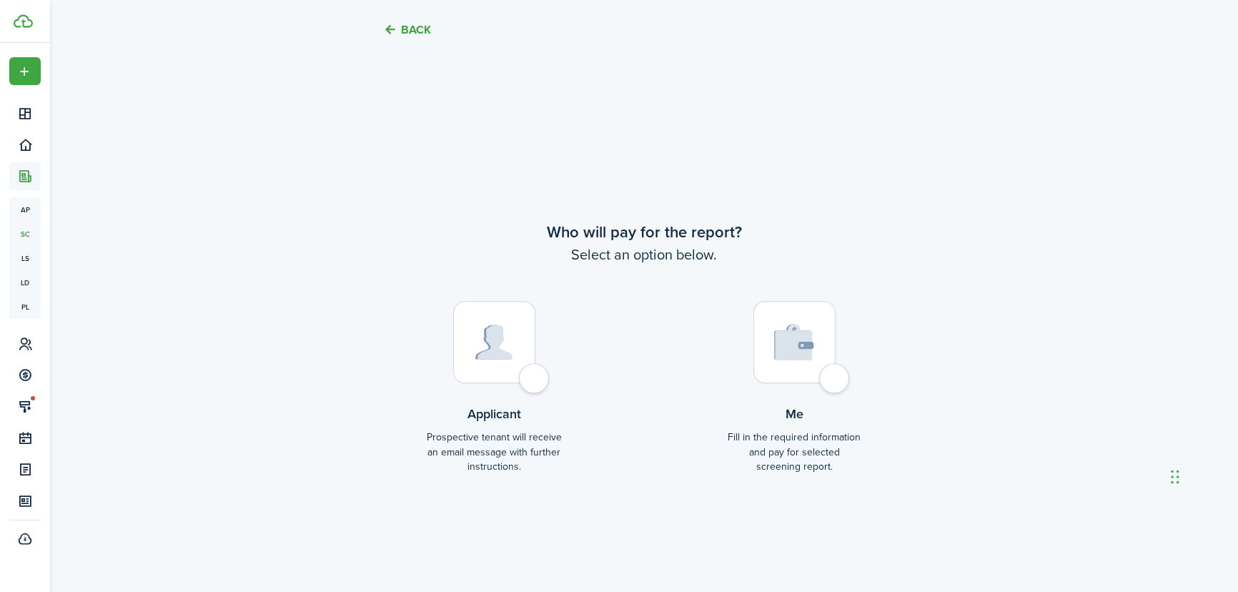
click at [535, 369] on div at bounding box center [494, 342] width 82 height 82
radio input "true"
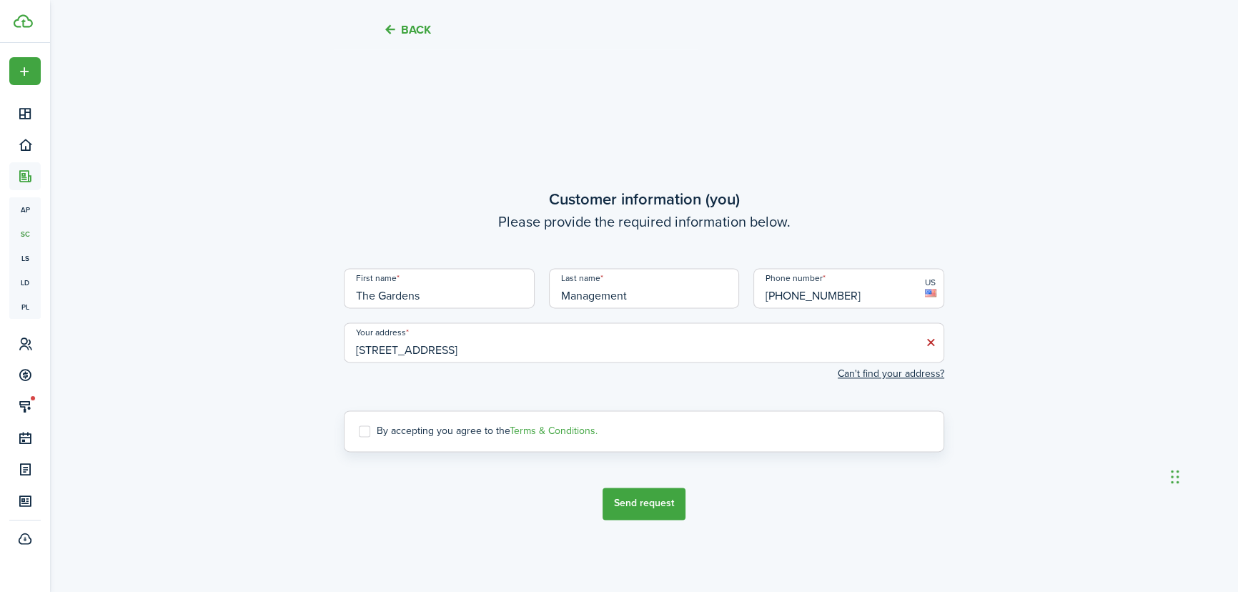
scroll to position [2339, 0]
click at [359, 428] on label "By accepting you agree to the Terms & Conditions." at bounding box center [478, 429] width 239 height 11
click at [358, 429] on input "By accepting you agree to the Terms & Conditions." at bounding box center [358, 429] width 1 height 1
checkbox input "true"
click at [615, 497] on button "Send request" at bounding box center [643, 503] width 83 height 32
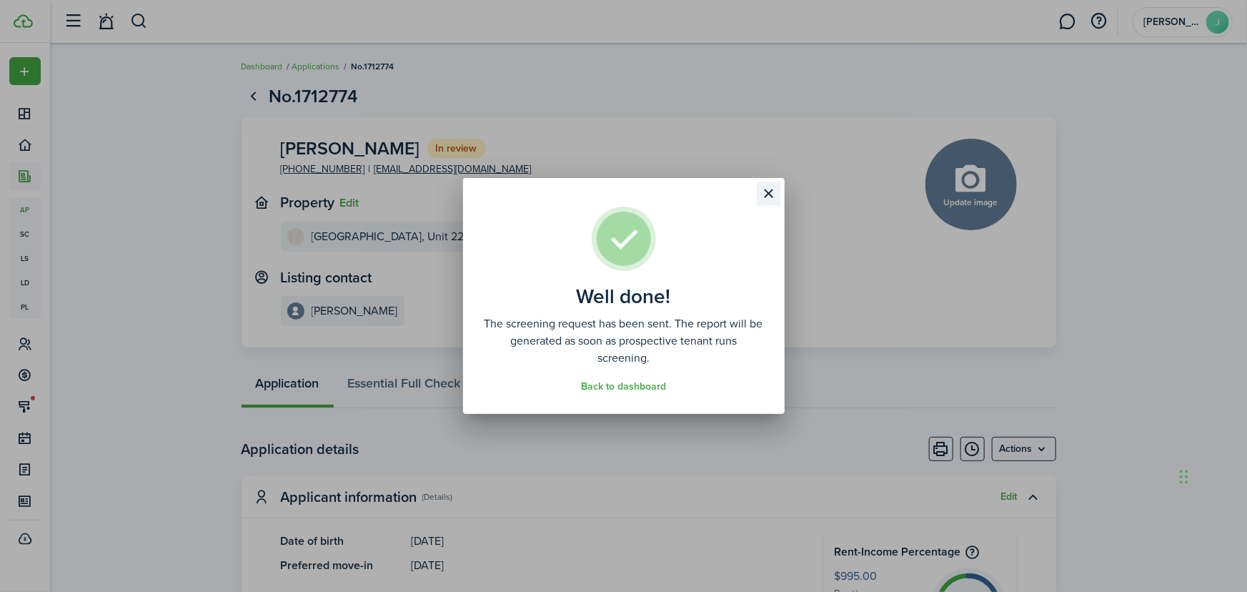
click at [770, 201] on button "Close modal" at bounding box center [769, 194] width 24 height 24
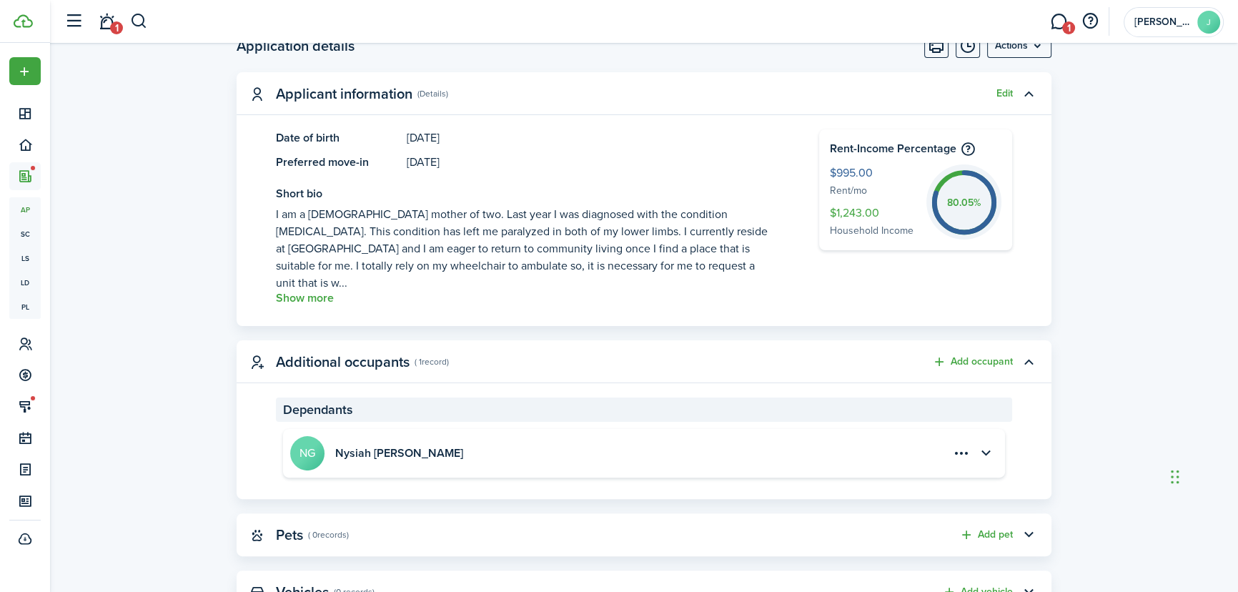
scroll to position [454, 0]
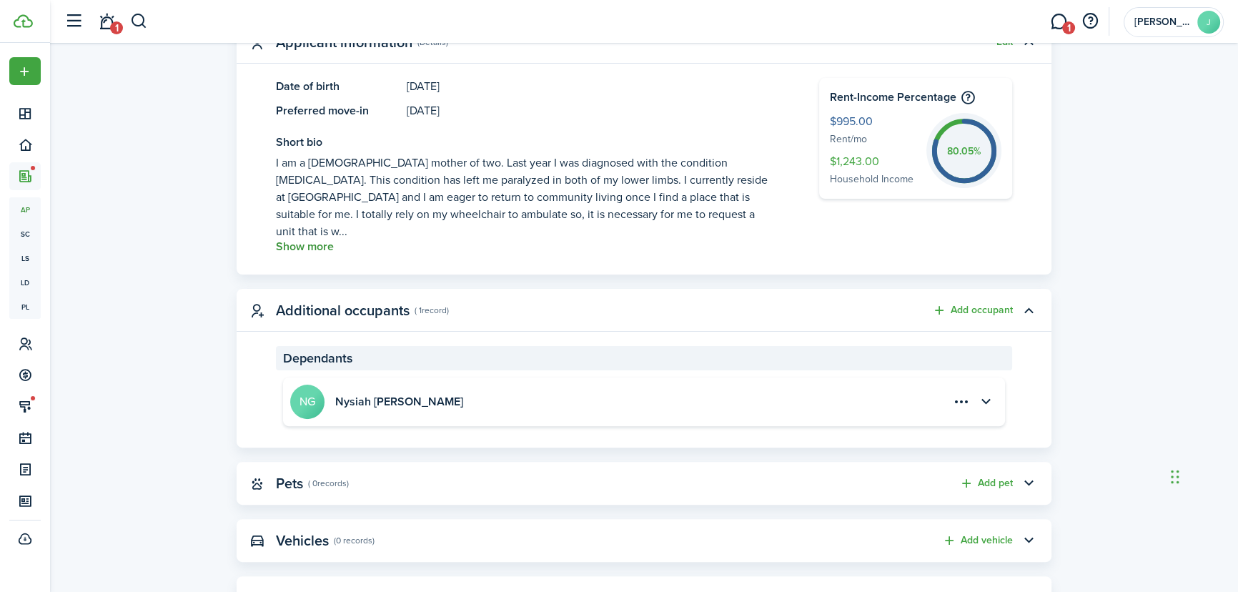
click at [320, 240] on button "Show more" at bounding box center [305, 246] width 58 height 13
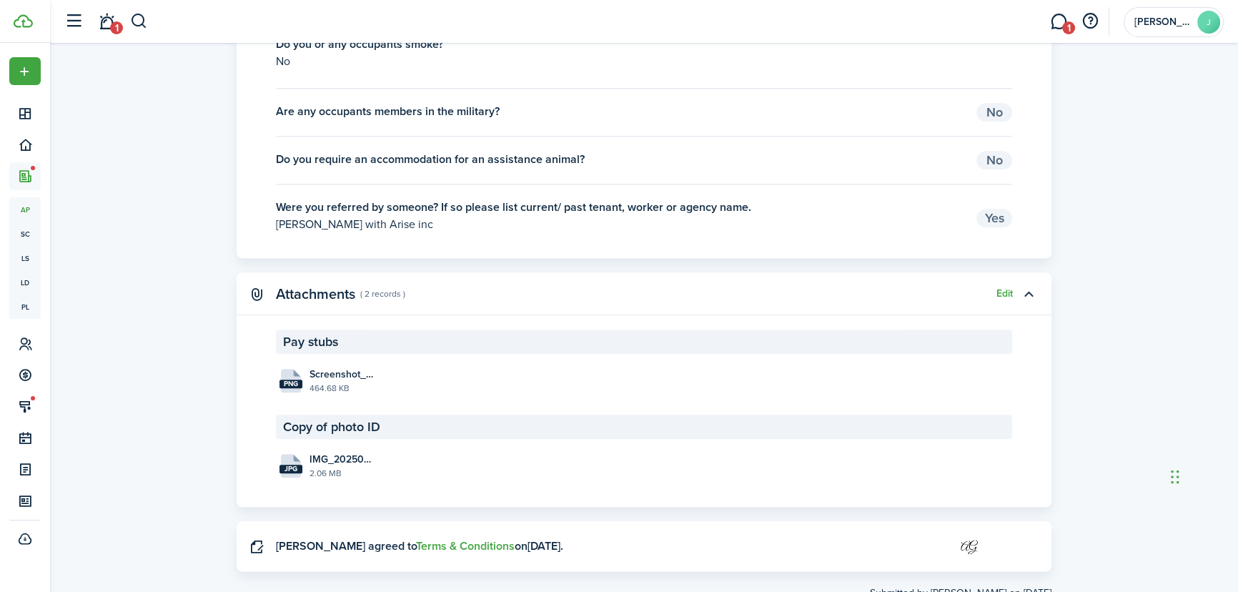
scroll to position [2014, 0]
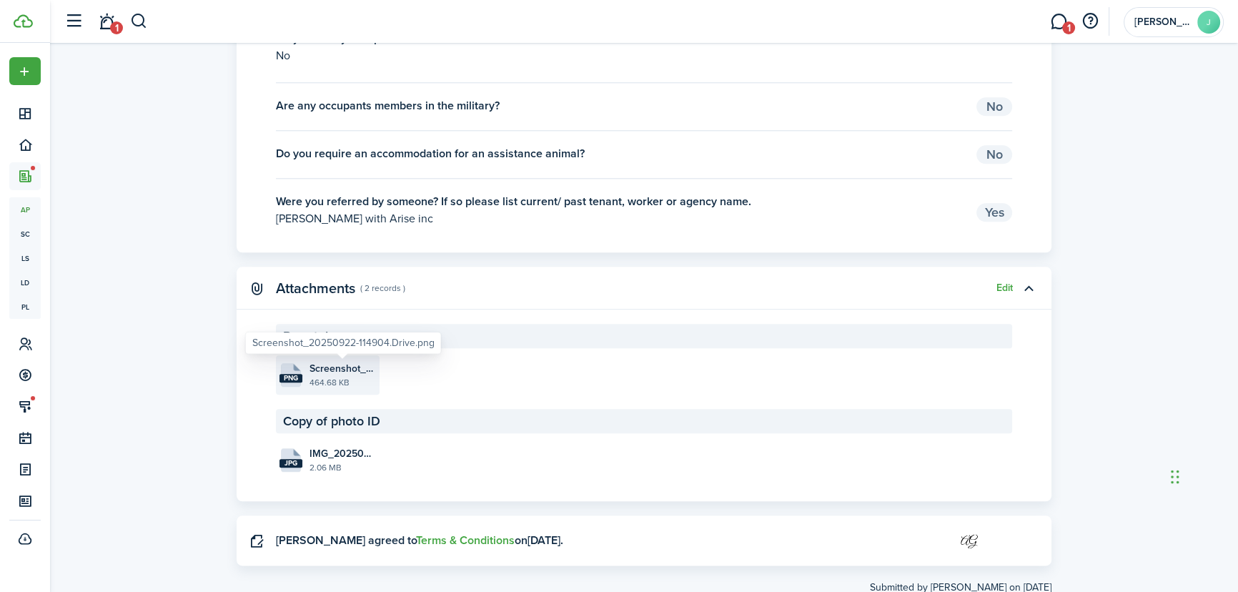
click at [338, 373] on span "Screenshot_20250922-114904.Drive.png" at bounding box center [342, 368] width 66 height 15
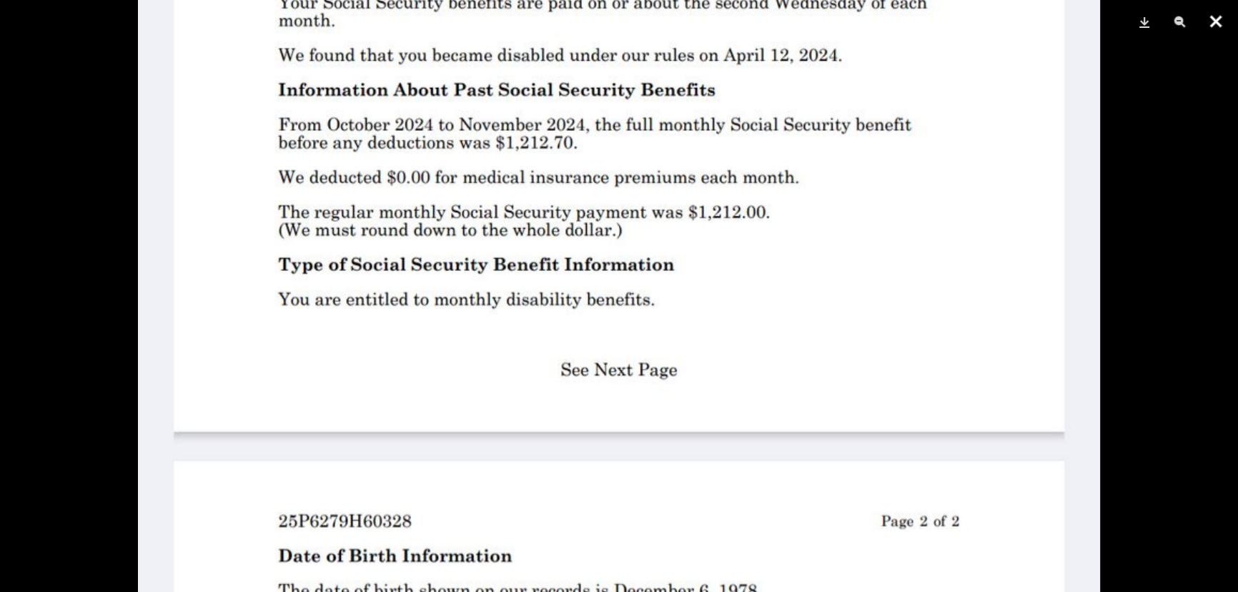
click at [1211, 24] on button "Close" at bounding box center [1216, 21] width 36 height 43
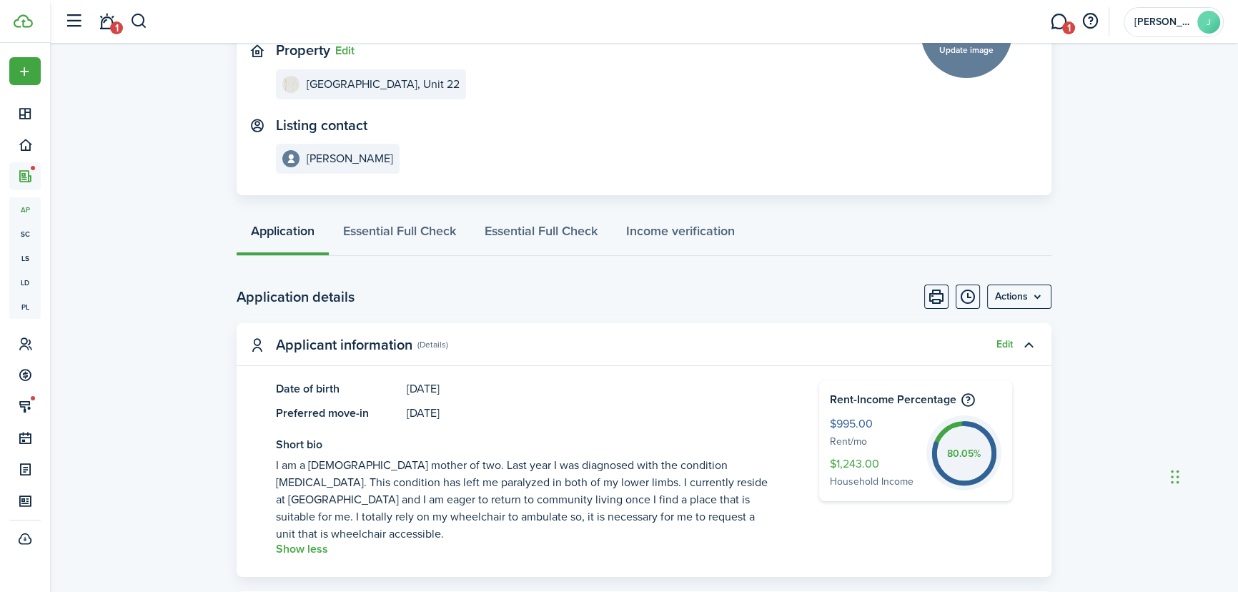
scroll to position [129, 0]
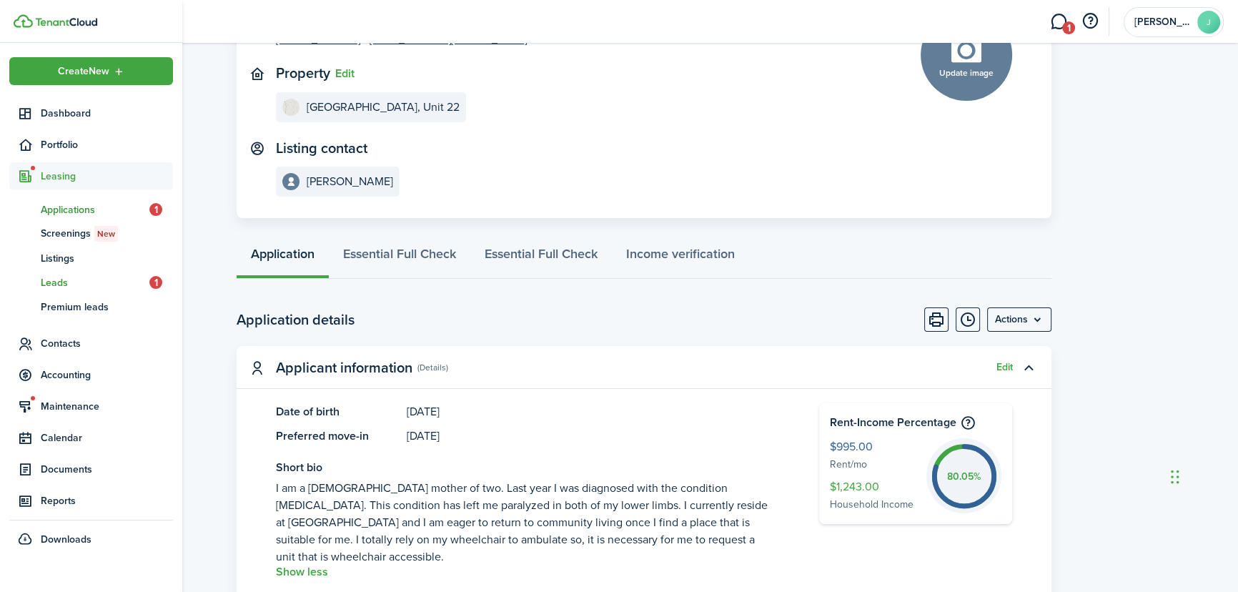
click at [72, 286] on span "Leads" at bounding box center [95, 282] width 109 height 15
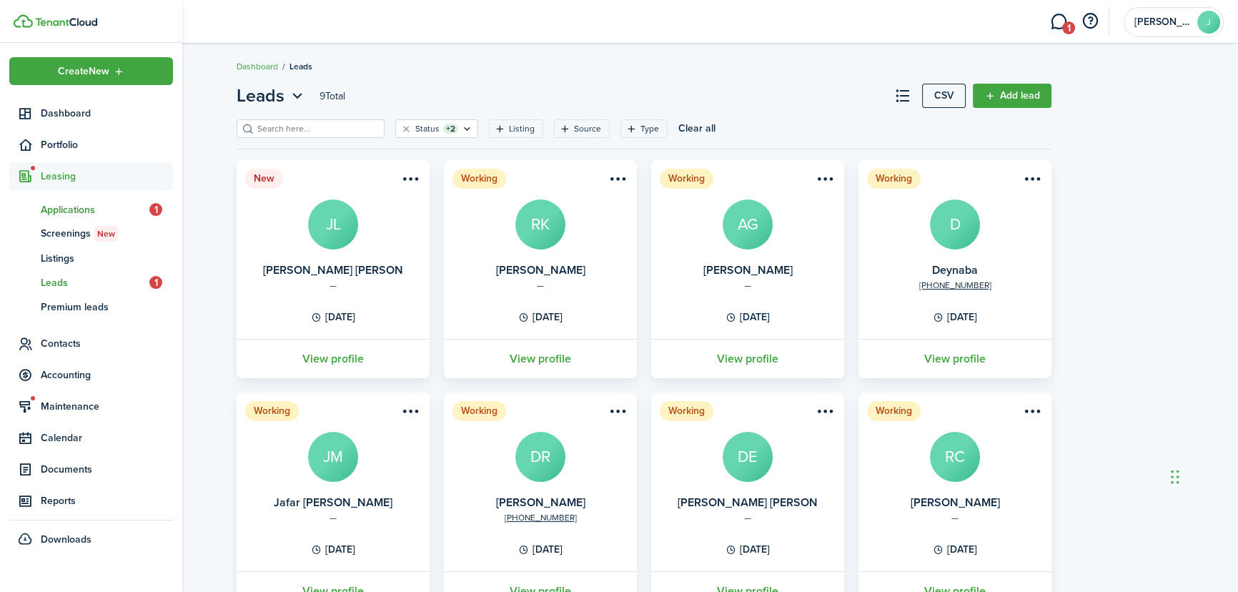
click at [79, 210] on span "Applications" at bounding box center [95, 209] width 109 height 15
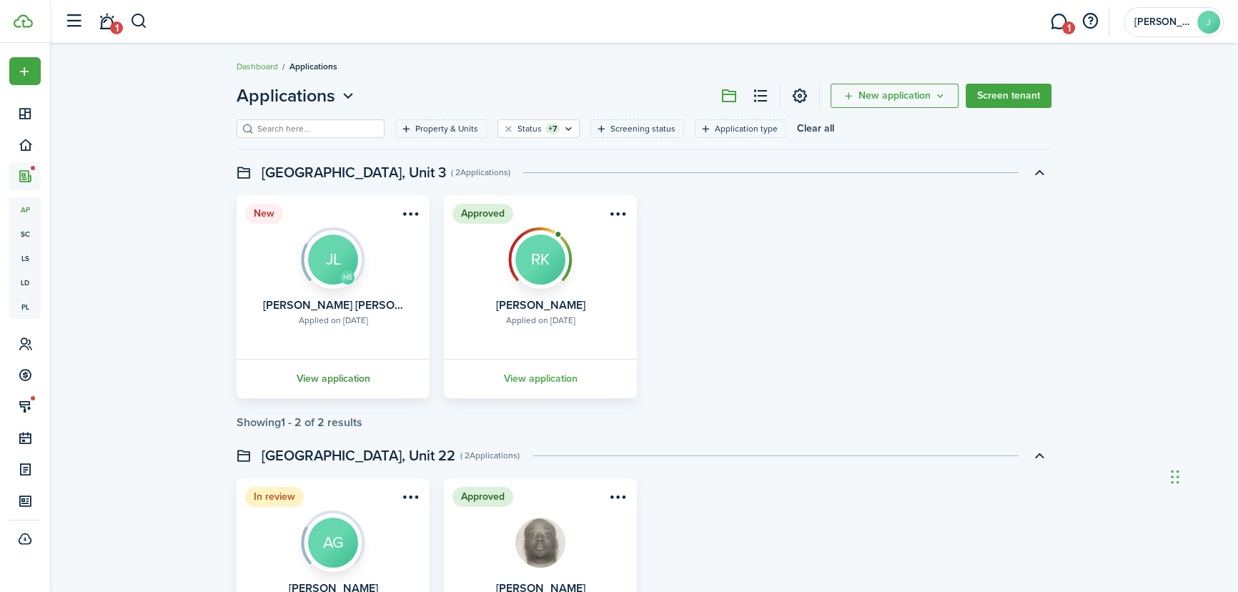
click at [359, 382] on link "View application" at bounding box center [332, 378] width 197 height 39
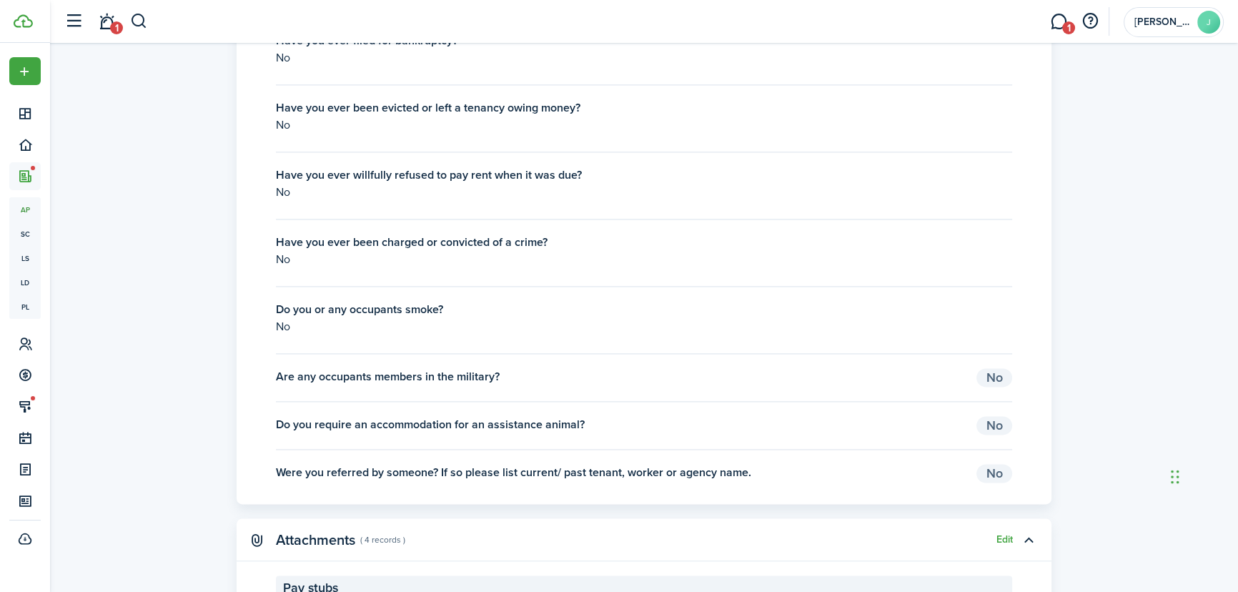
scroll to position [2598, 0]
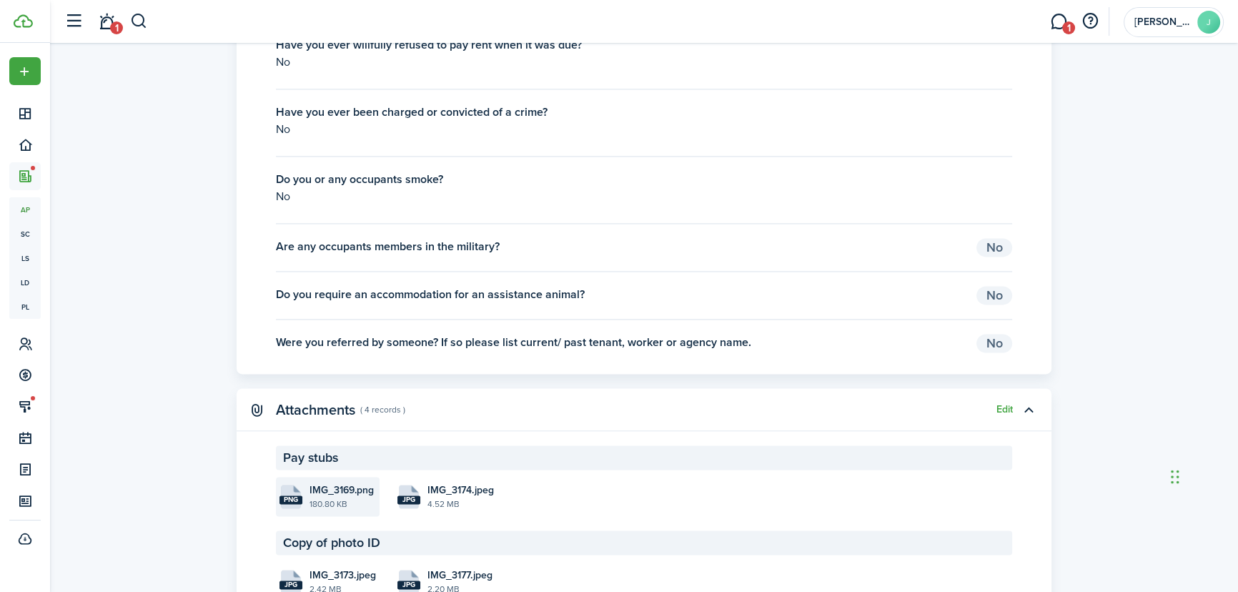
click at [300, 477] on file "png IMG_3169.png 180.80 KB" at bounding box center [328, 496] width 104 height 39
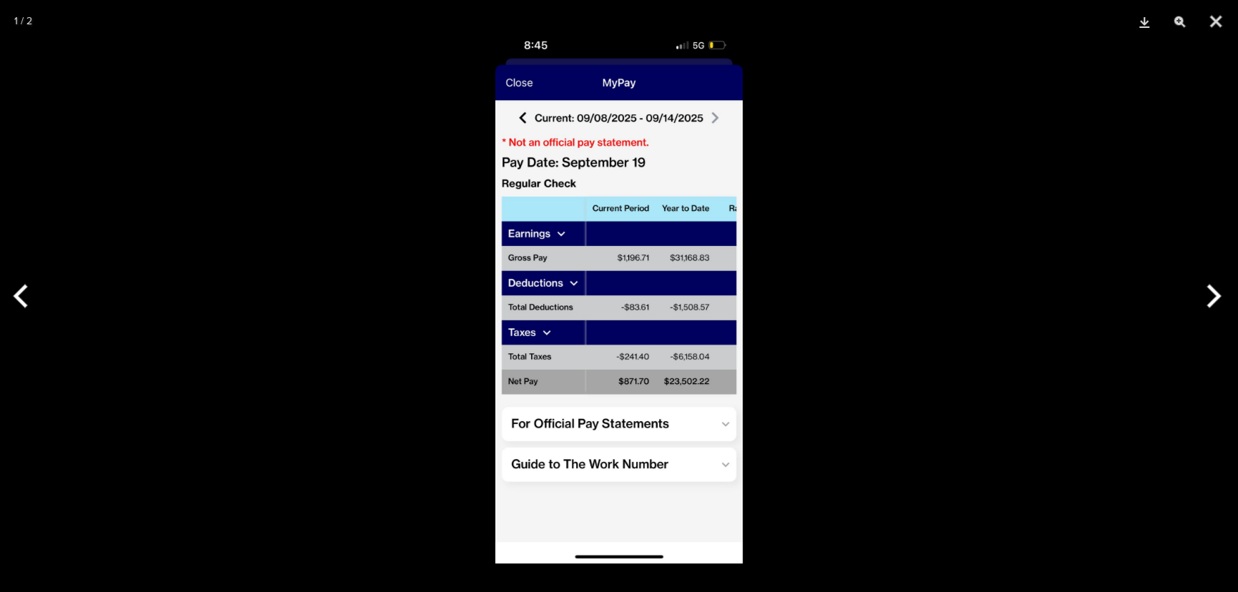
click at [1202, 294] on button "Next" at bounding box center [1211, 295] width 54 height 71
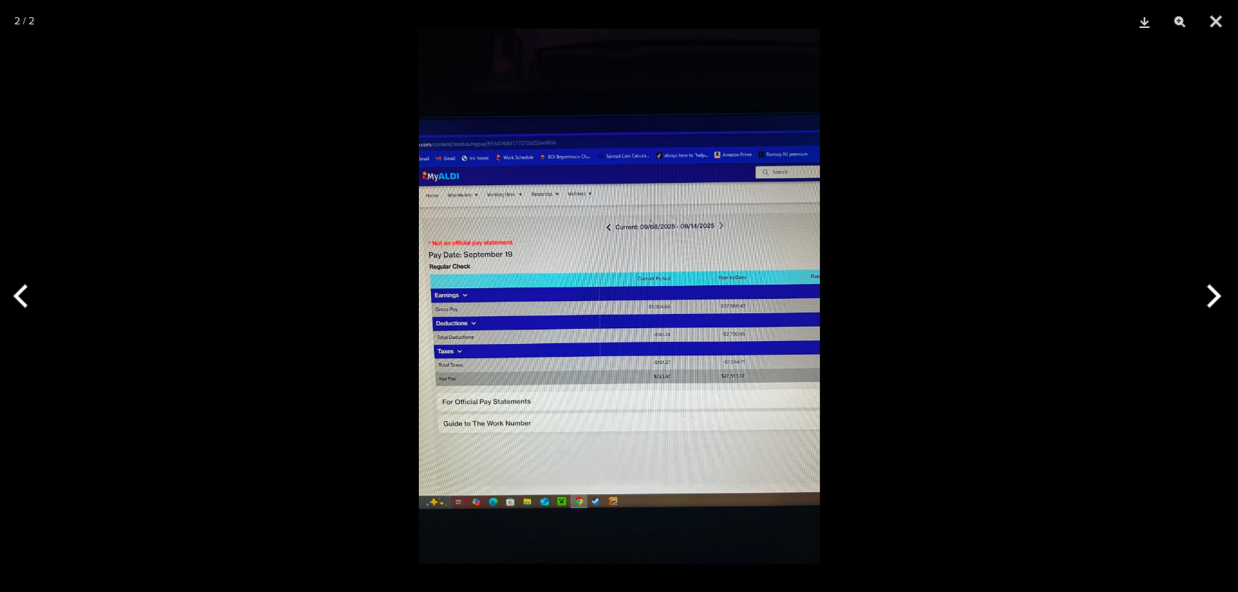
click at [1202, 294] on button "Next" at bounding box center [1211, 295] width 54 height 71
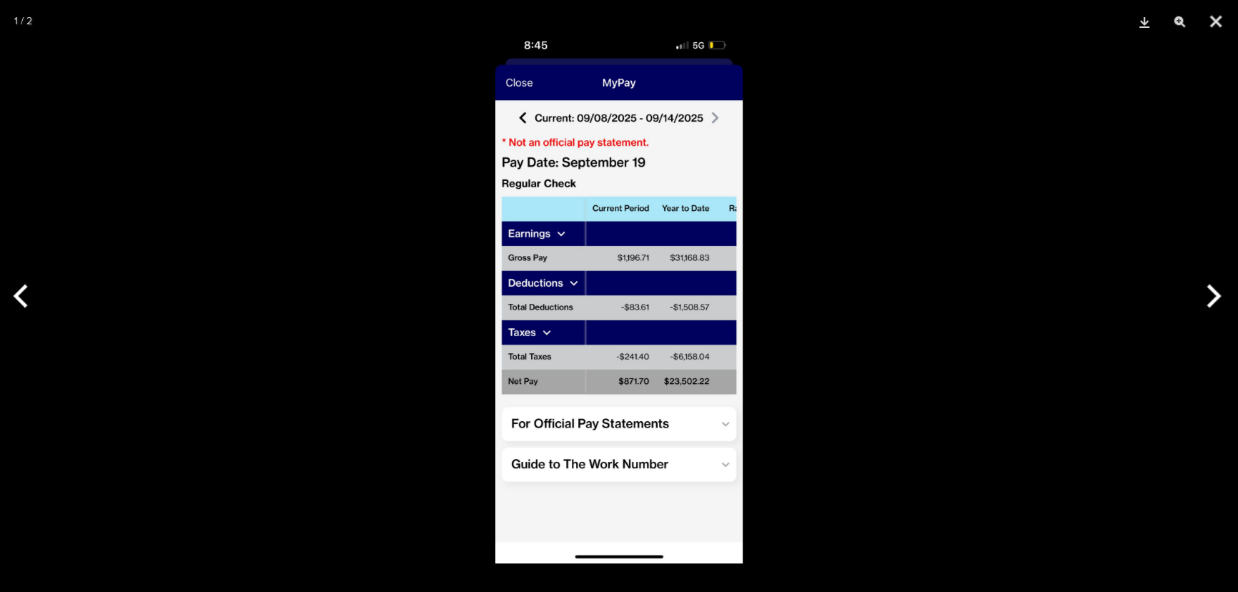
click at [1202, 294] on button "Next" at bounding box center [1211, 295] width 54 height 71
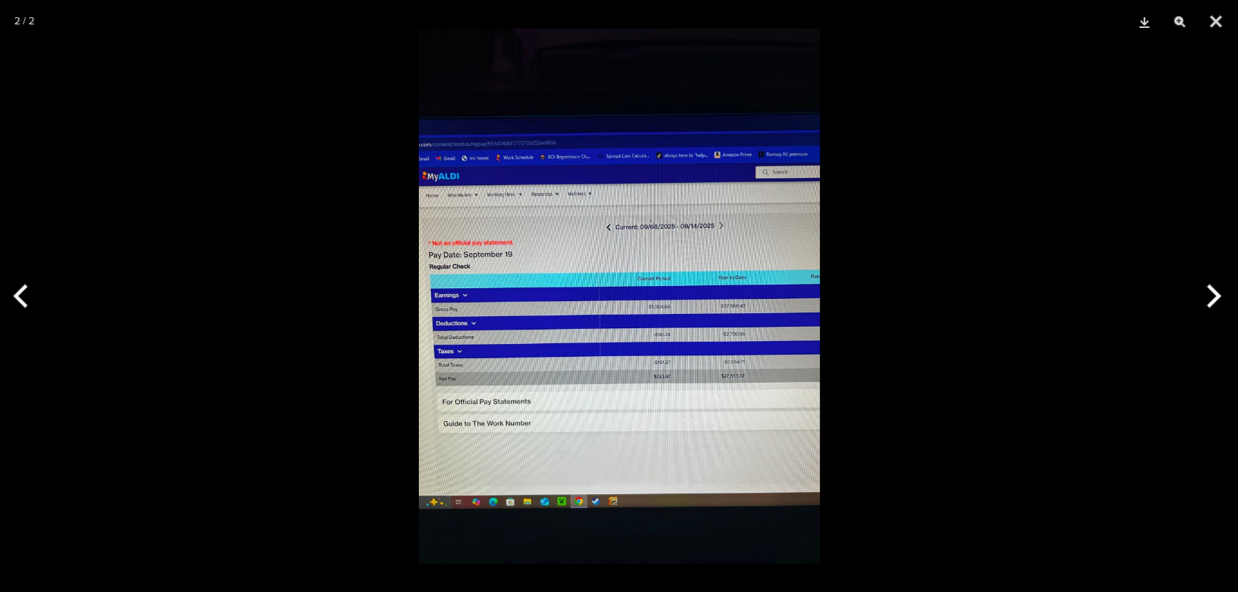
click at [1202, 294] on button "Next" at bounding box center [1211, 295] width 54 height 71
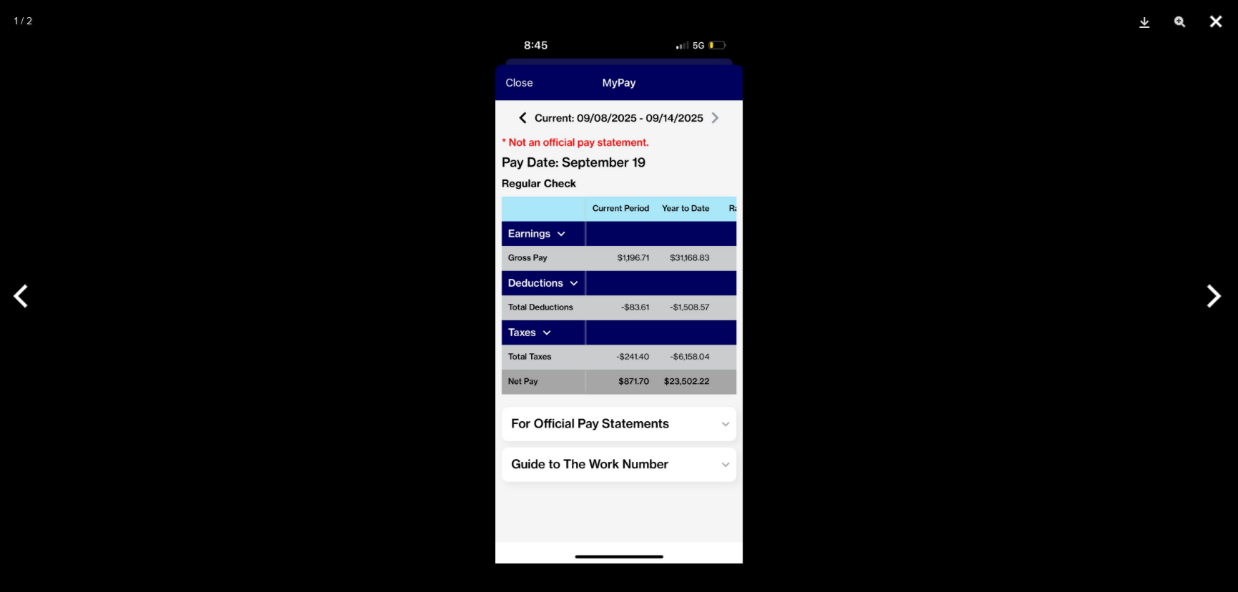
click at [1212, 19] on button "Close" at bounding box center [1216, 21] width 36 height 43
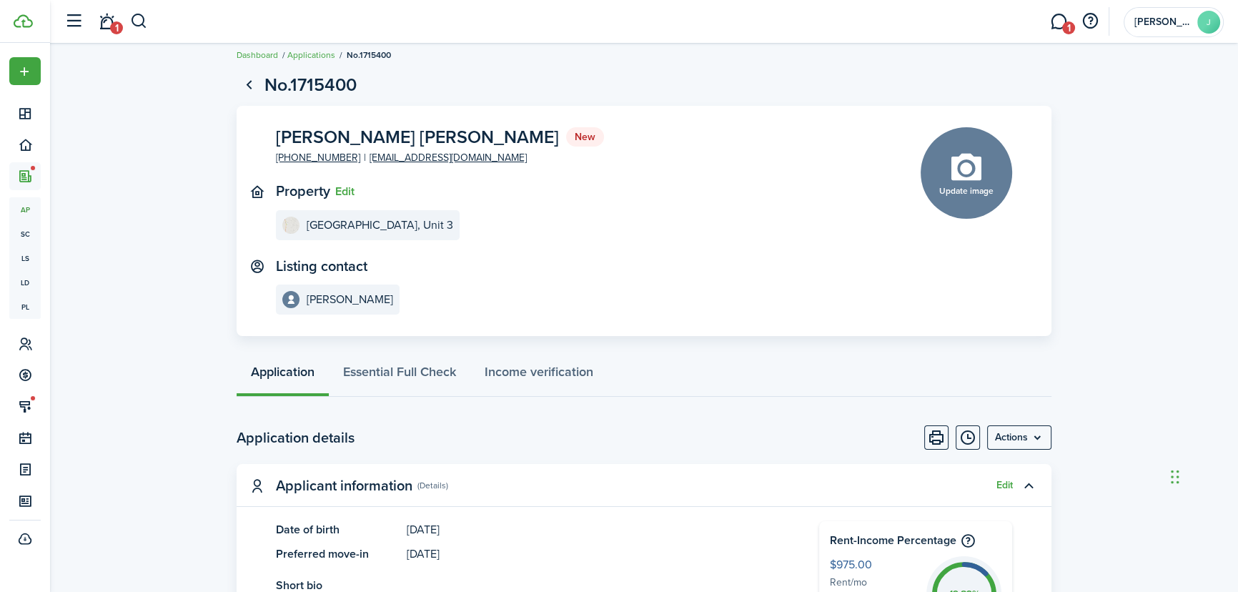
scroll to position [0, 0]
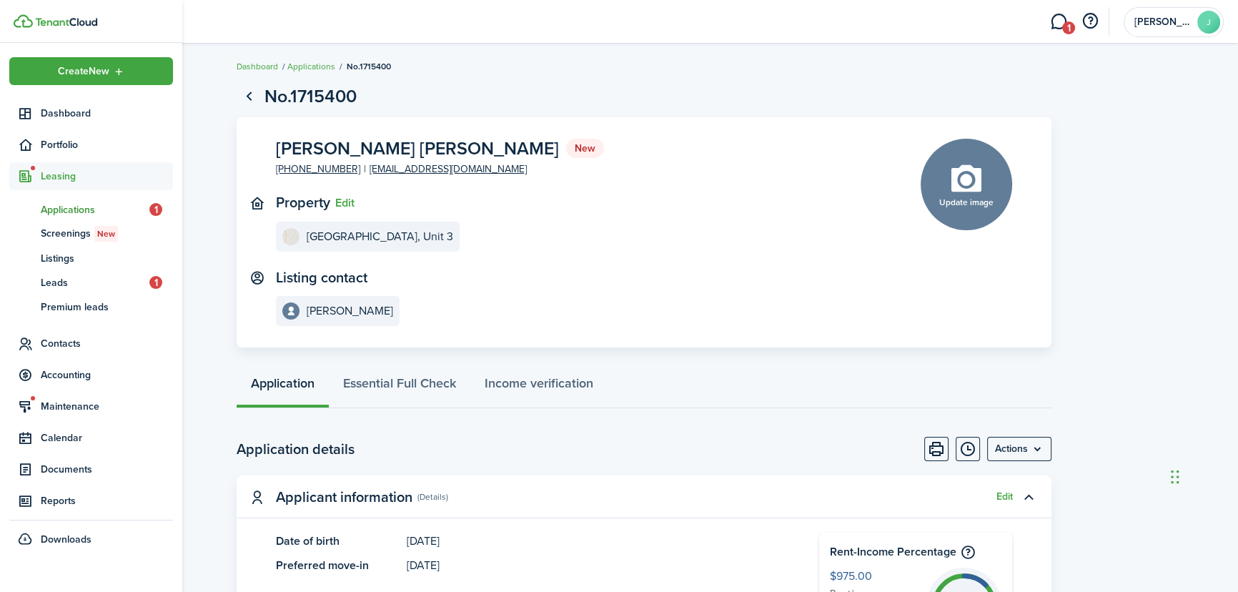
click at [84, 205] on span "Applications" at bounding box center [95, 209] width 109 height 15
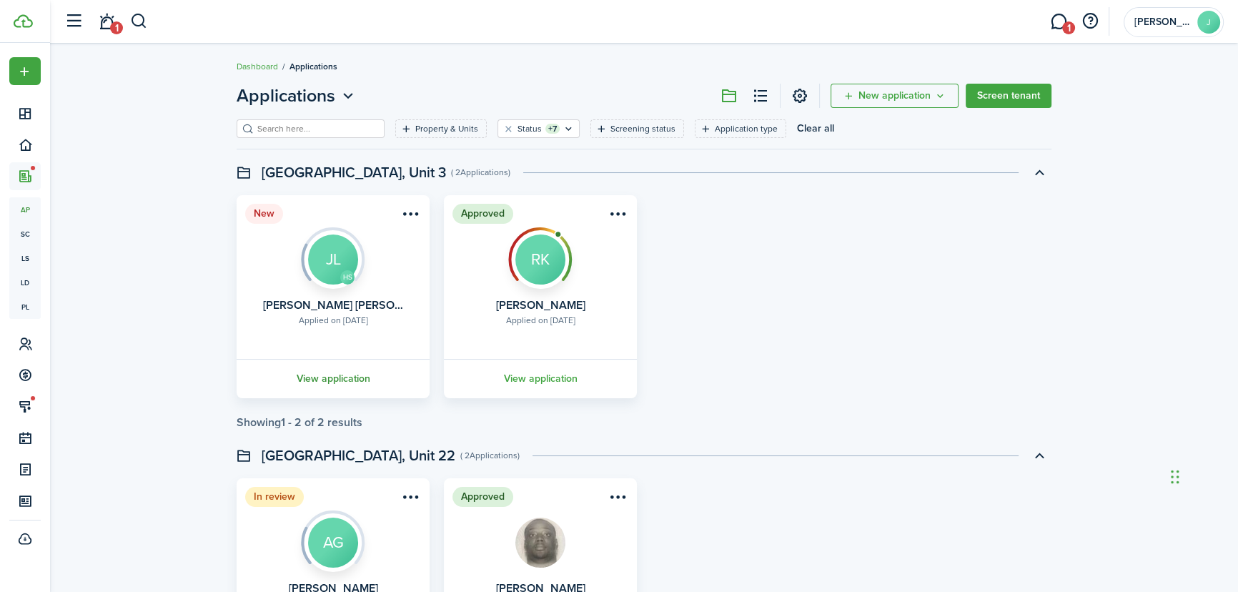
click at [352, 382] on link "View application" at bounding box center [332, 378] width 197 height 39
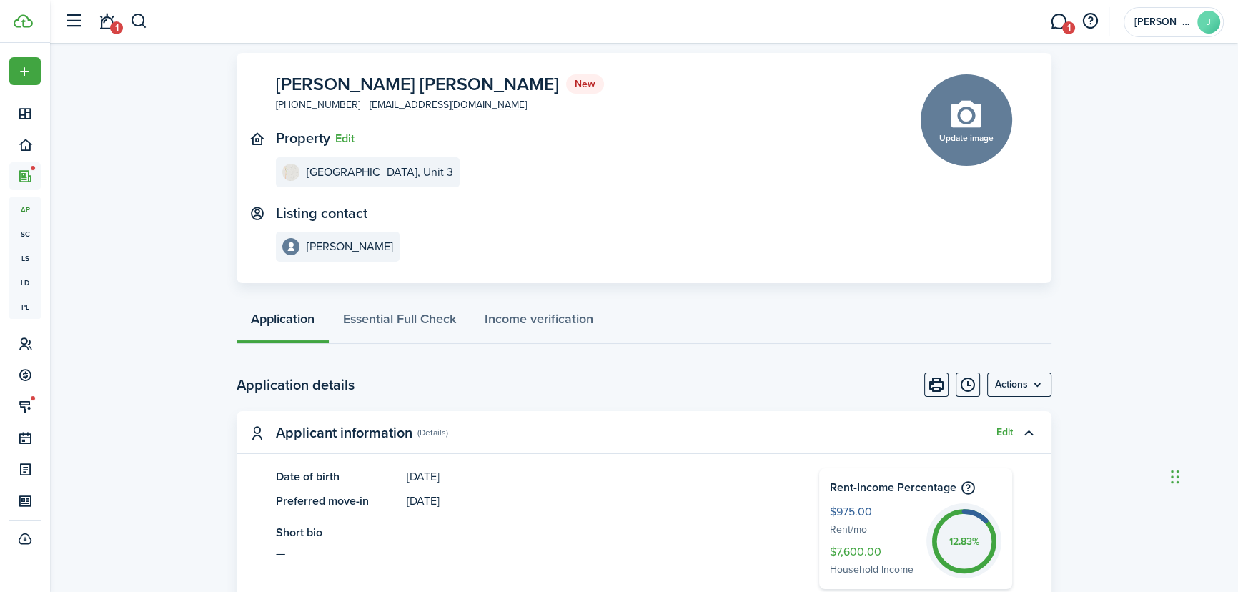
scroll to position [194, 0]
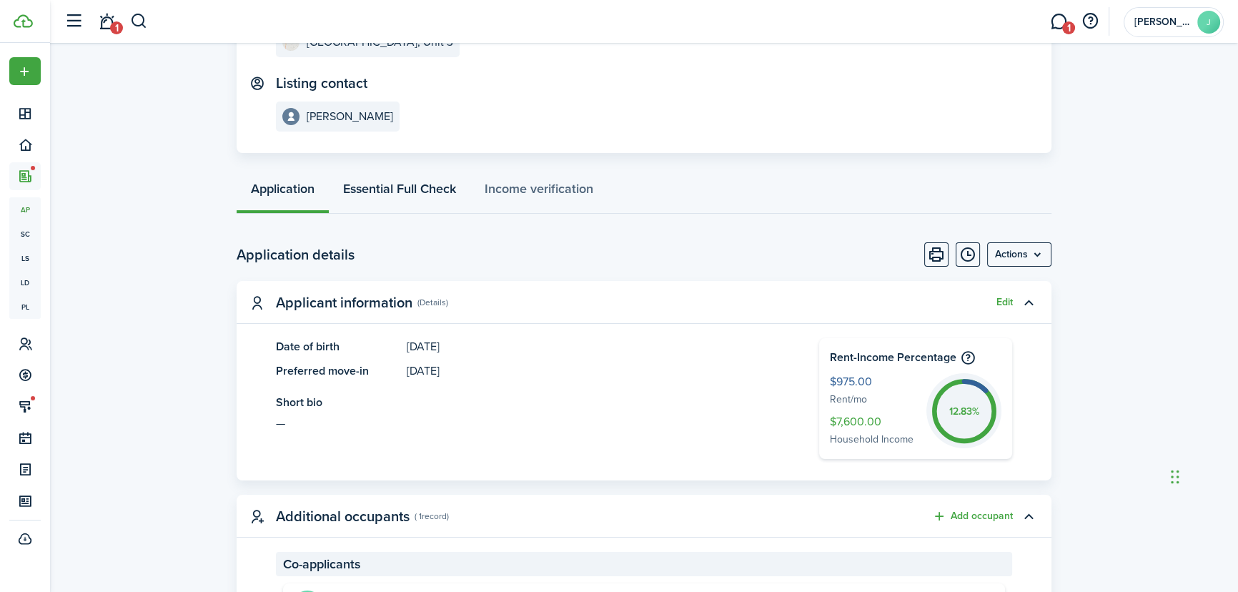
click at [436, 188] on link "Essential Full Check" at bounding box center [399, 192] width 141 height 43
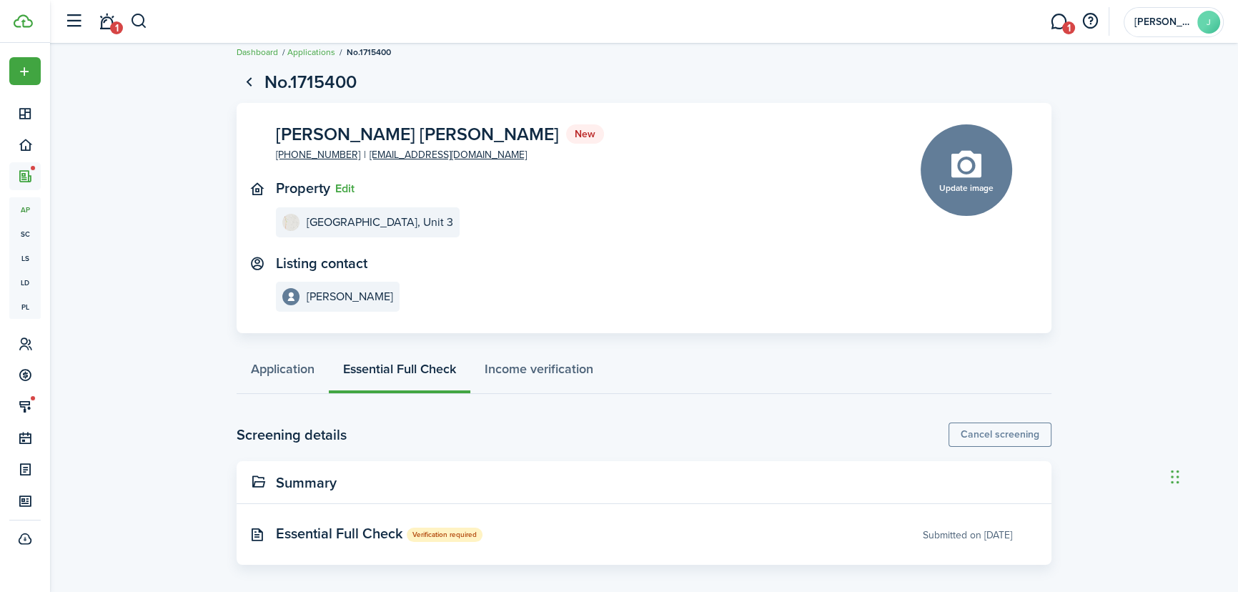
scroll to position [18, 0]
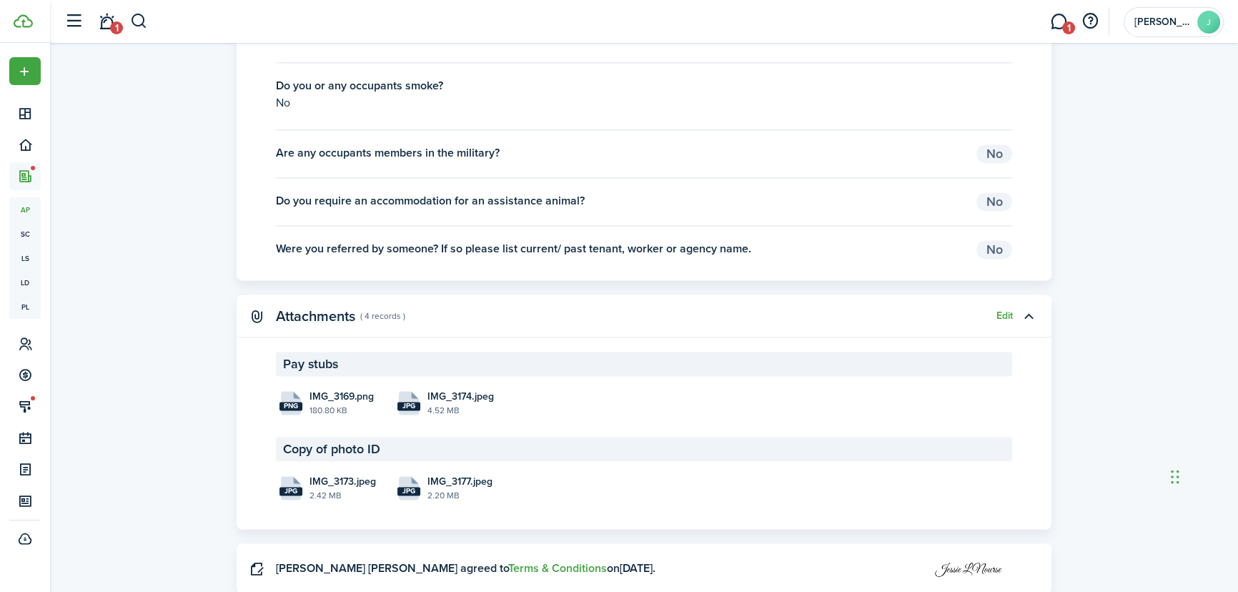
scroll to position [2693, 0]
click at [331, 388] on span "IMG_3169.png" at bounding box center [341, 395] width 64 height 15
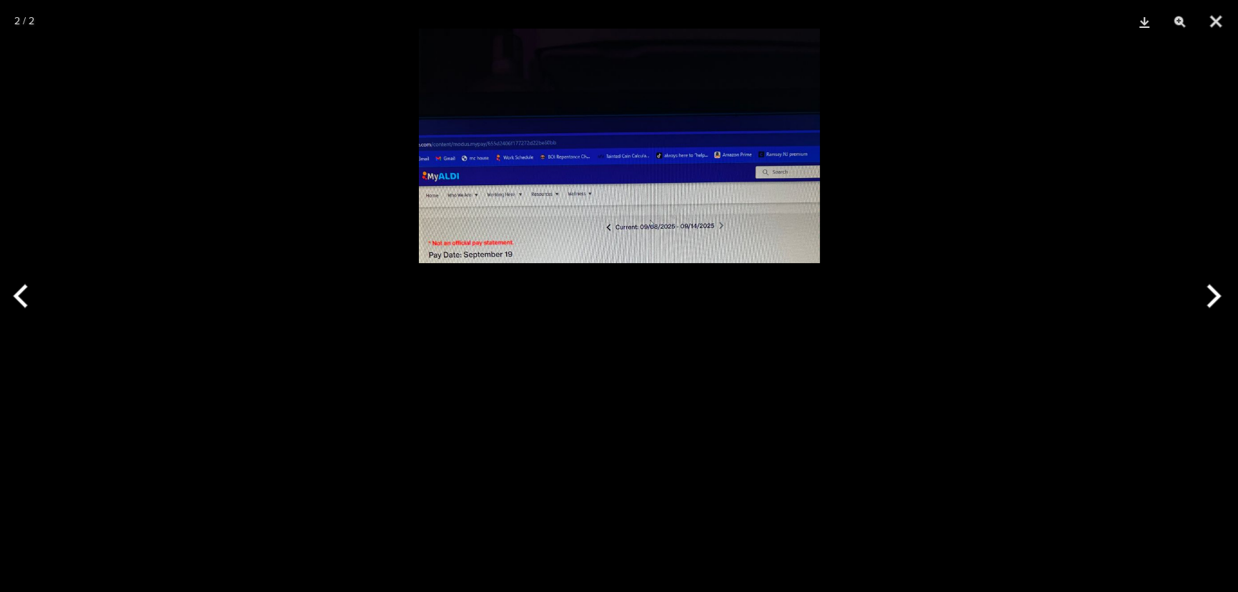
click at [985, 99] on div at bounding box center [619, 296] width 1238 height 592
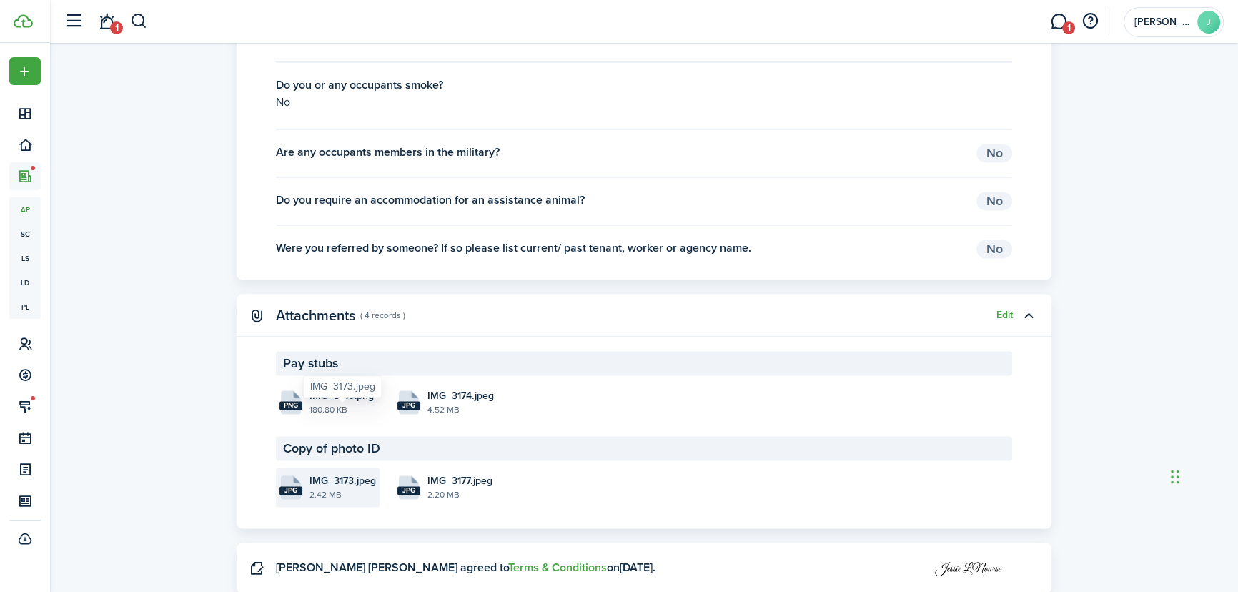
click at [327, 473] on span "IMG_3173.jpeg" at bounding box center [342, 480] width 66 height 15
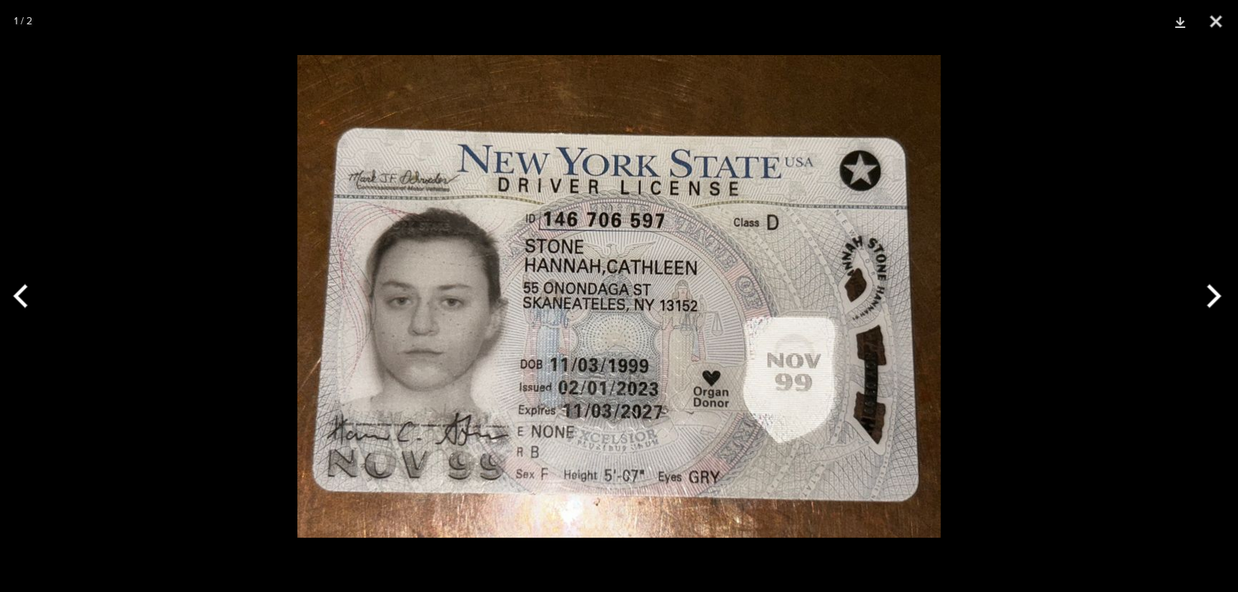
click at [1201, 307] on button "Next" at bounding box center [1211, 295] width 54 height 71
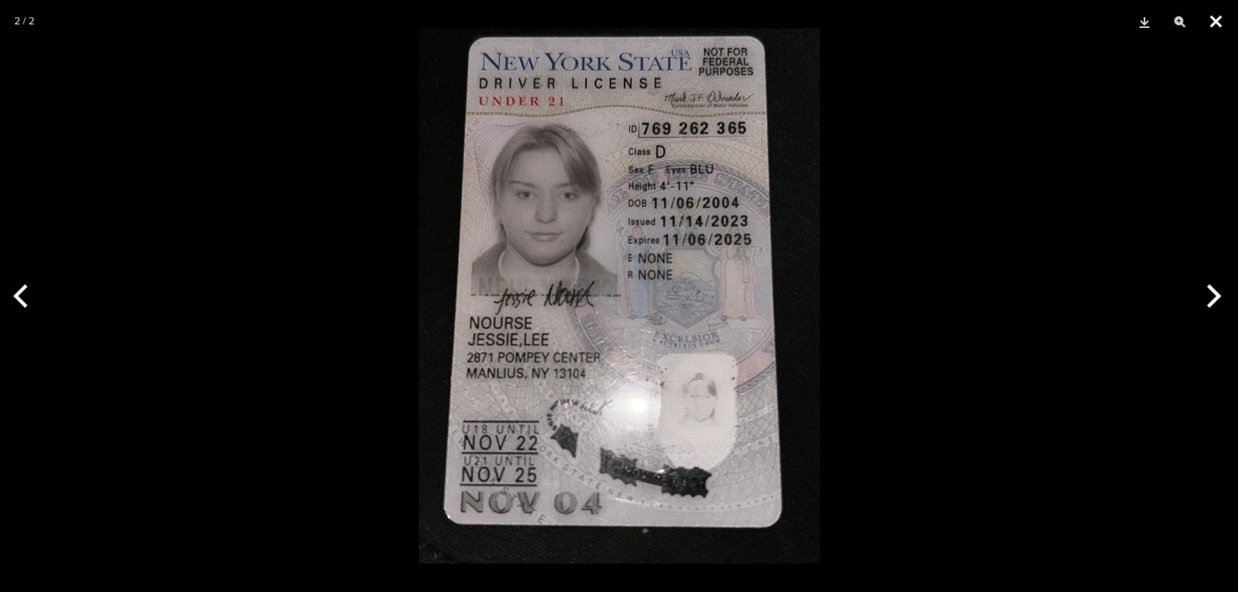
click at [1228, 24] on button "Close" at bounding box center [1216, 21] width 36 height 43
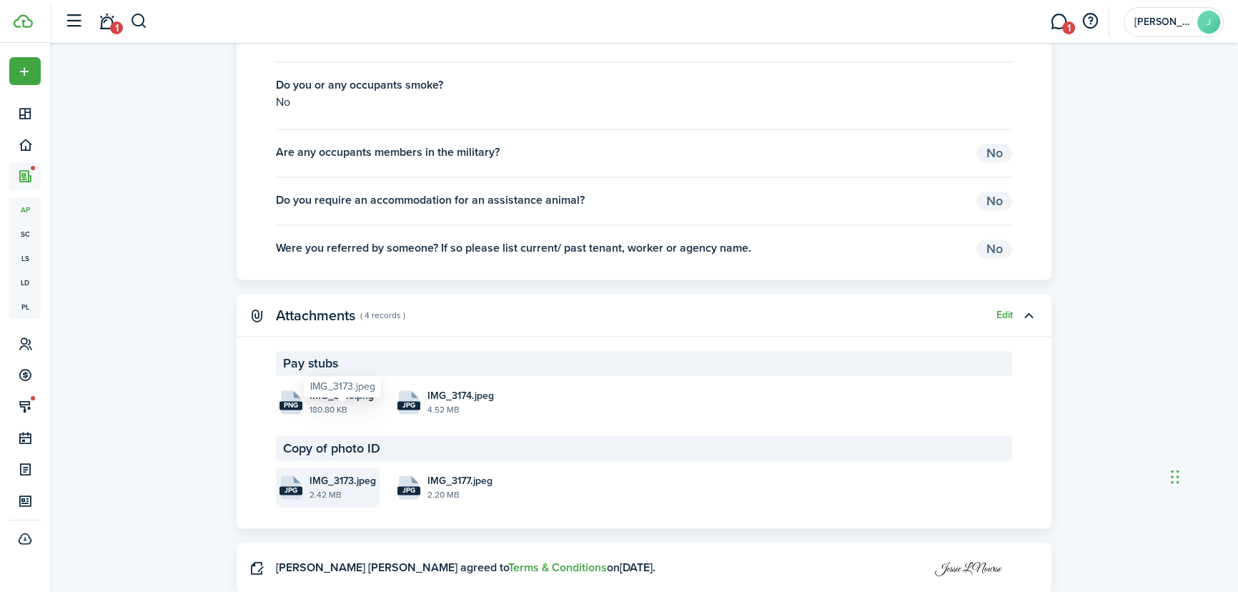
click at [315, 473] on span "IMG_3173.jpeg" at bounding box center [342, 480] width 66 height 15
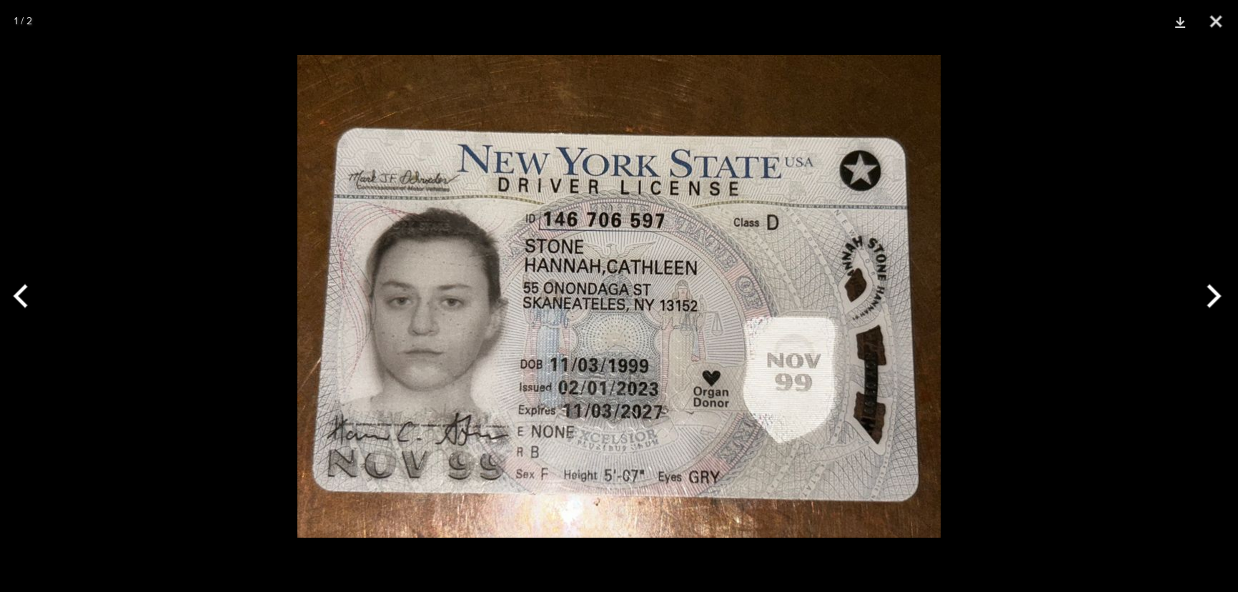
click at [1212, 306] on button "Next" at bounding box center [1211, 295] width 54 height 71
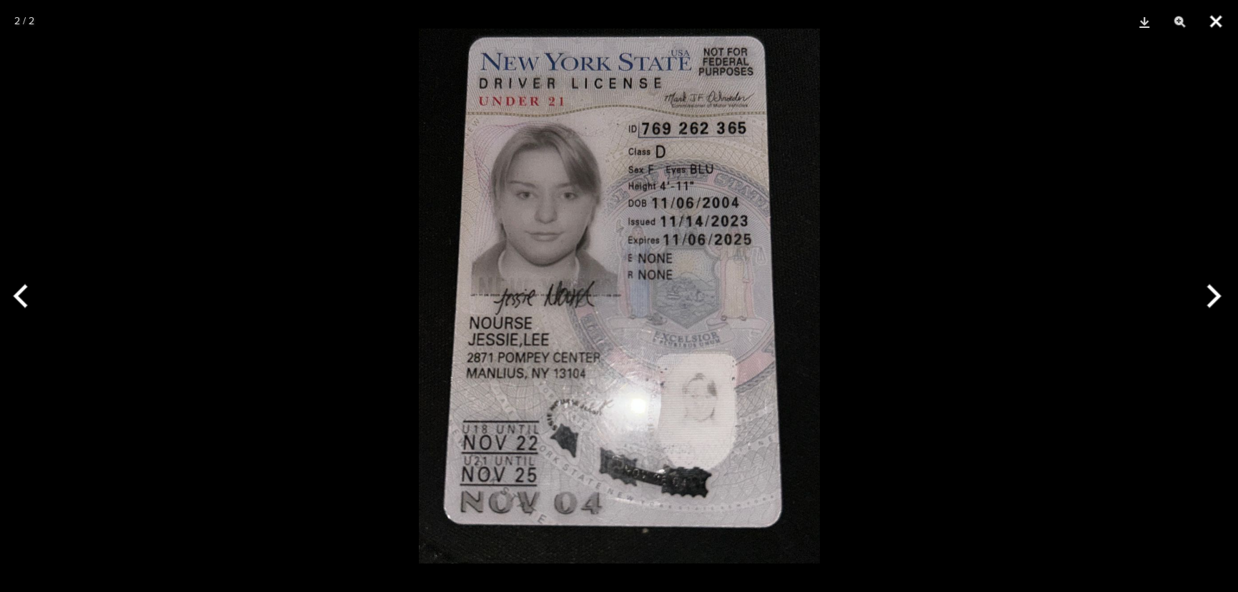
click at [1216, 24] on button "Close" at bounding box center [1216, 21] width 36 height 43
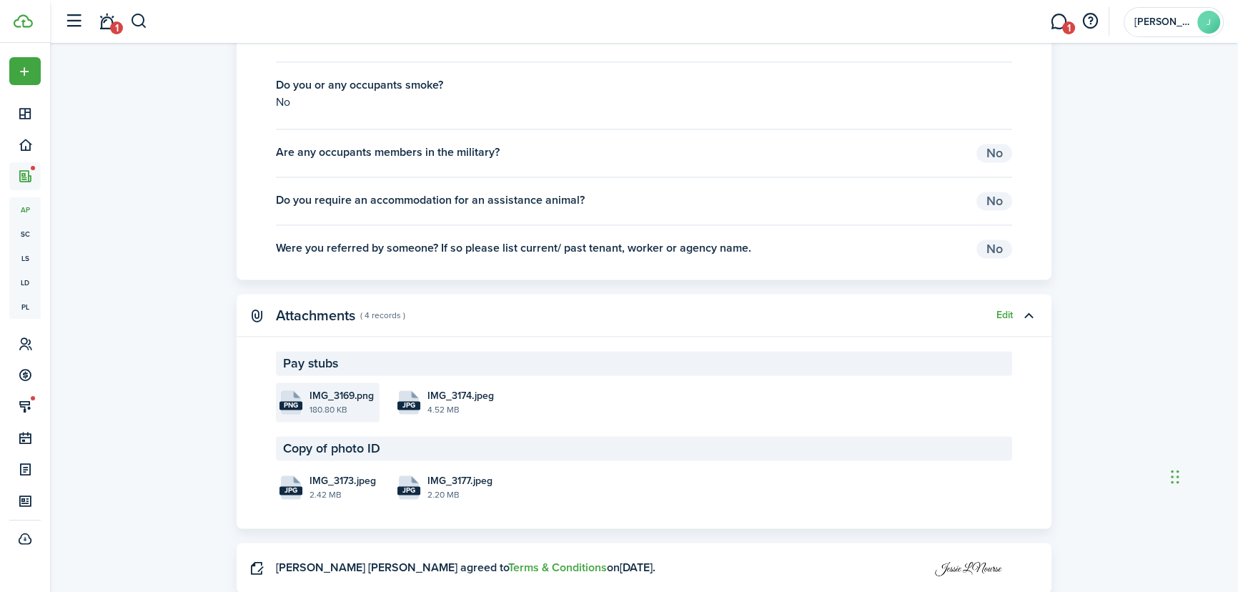
click at [342, 403] on file-size "180.80 KB" at bounding box center [342, 409] width 66 height 13
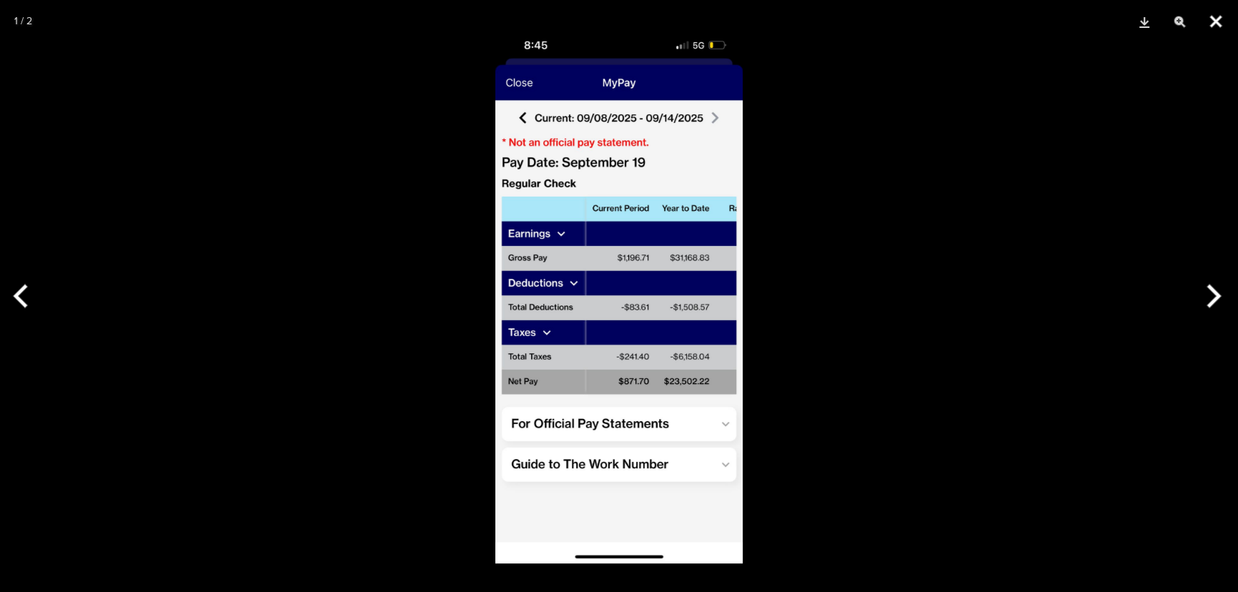
click at [1214, 27] on button "Close" at bounding box center [1216, 21] width 36 height 43
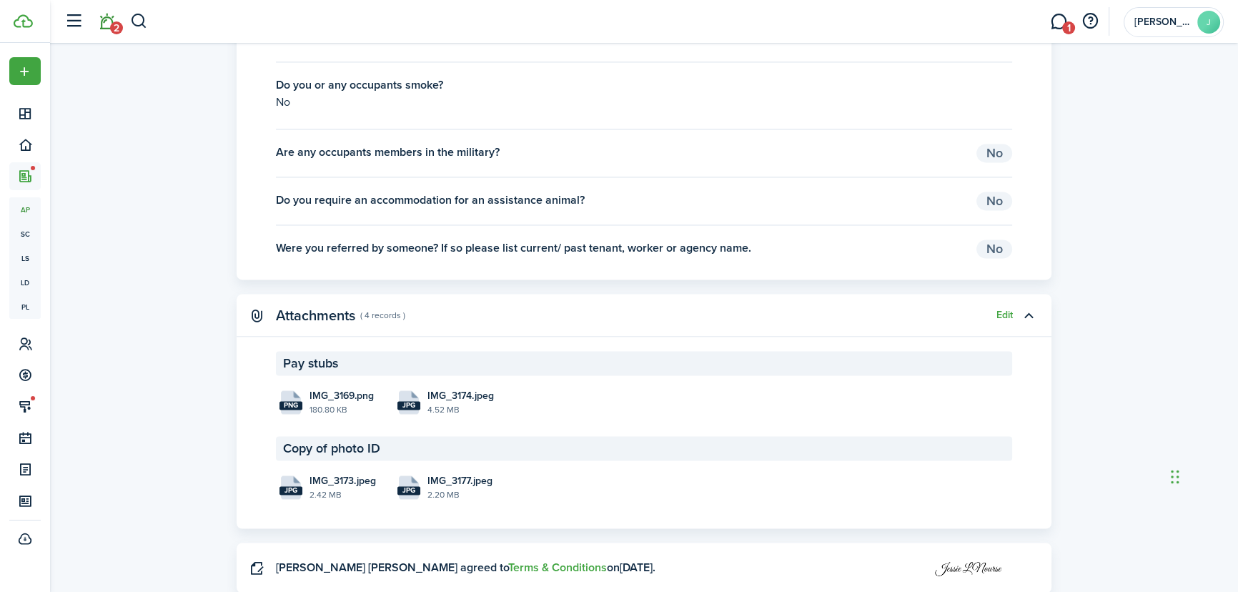
click at [116, 29] on span "2" at bounding box center [116, 27] width 13 height 13
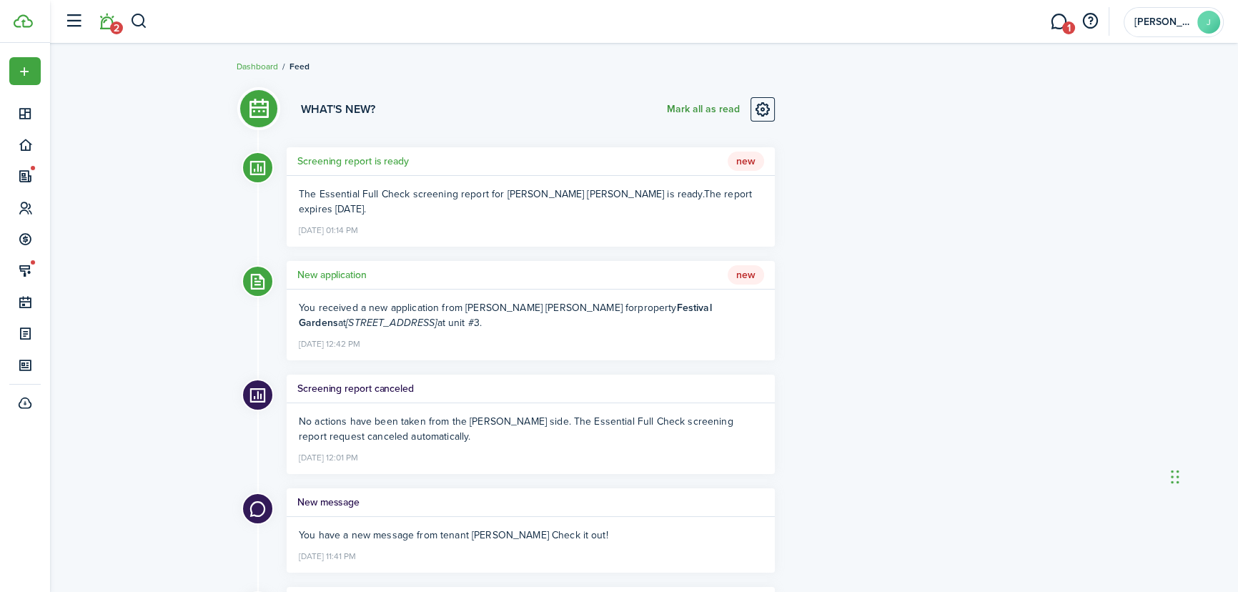
click at [729, 117] on button "Mark all as read" at bounding box center [703, 109] width 73 height 24
click at [338, 161] on h5 "Screening report is ready" at bounding box center [352, 161] width 111 height 15
